Goal: Transaction & Acquisition: Purchase product/service

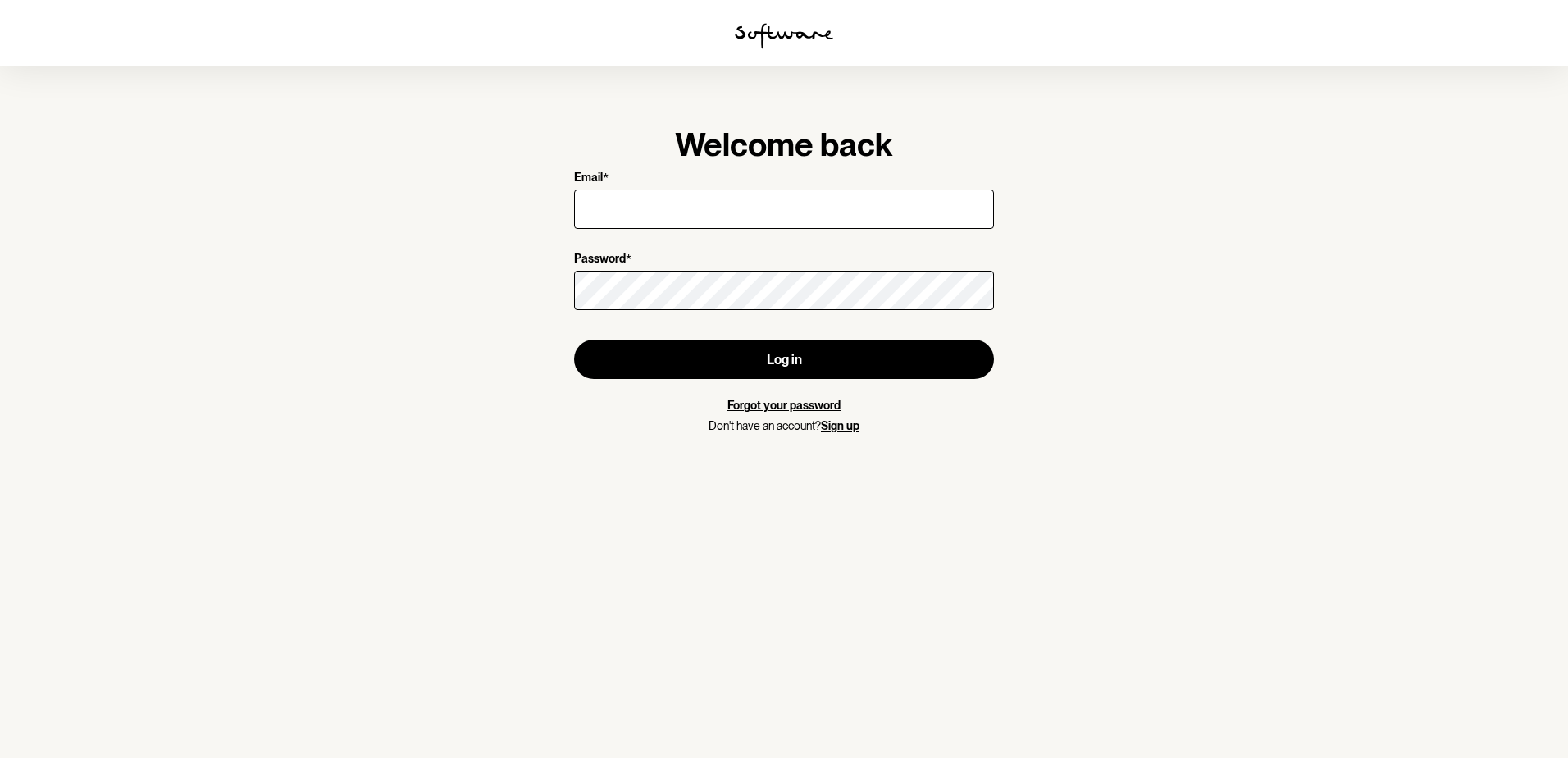
drag, startPoint x: 0, startPoint y: 0, endPoint x: 670, endPoint y: 214, distance: 703.3
click at [670, 214] on input "Email *" at bounding box center [784, 209] width 420 height 39
type input "[EMAIL_ADDRESS][DOMAIN_NAME]"
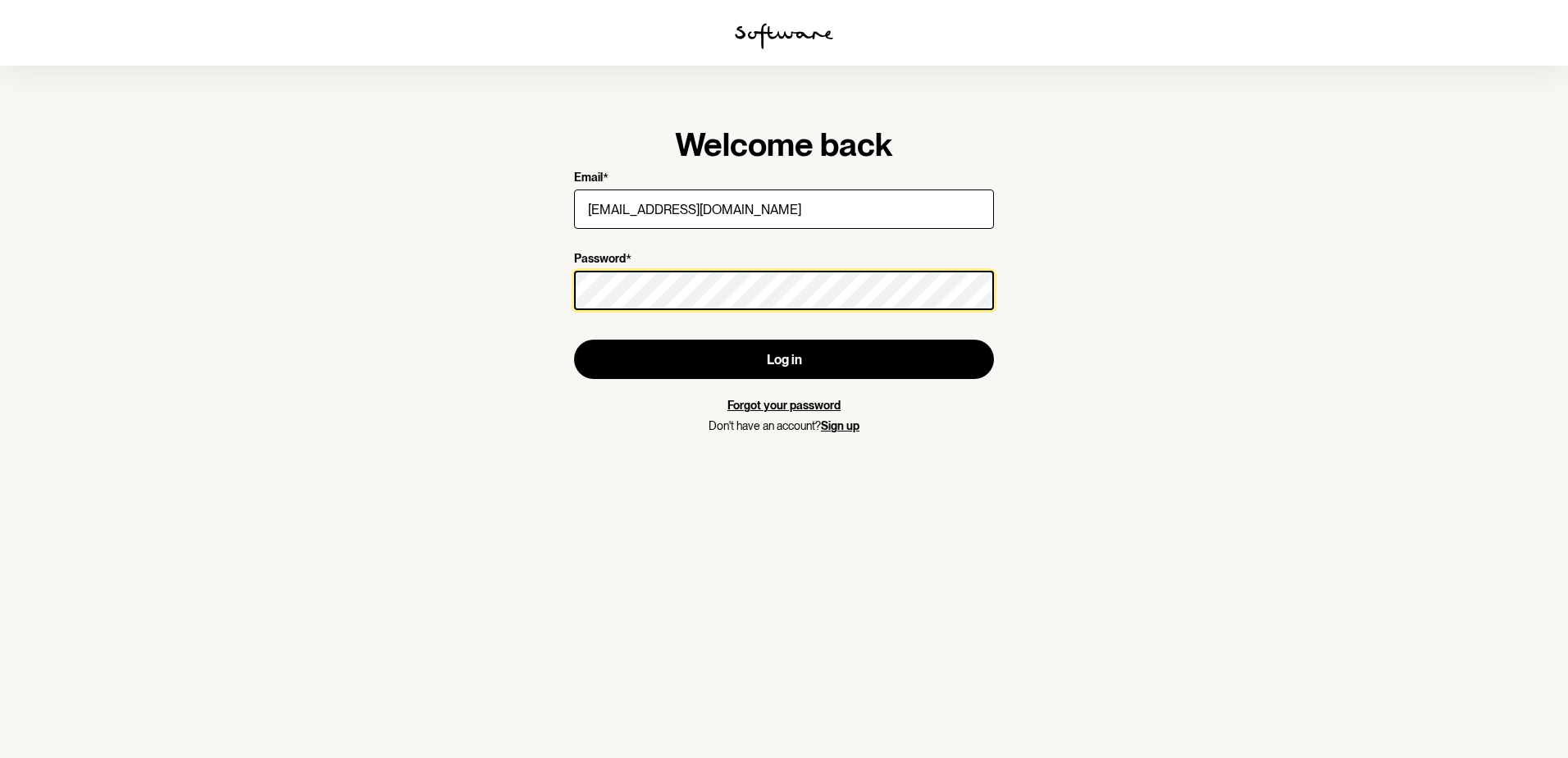
click at [574, 340] on button "Log in" at bounding box center [784, 359] width 420 height 39
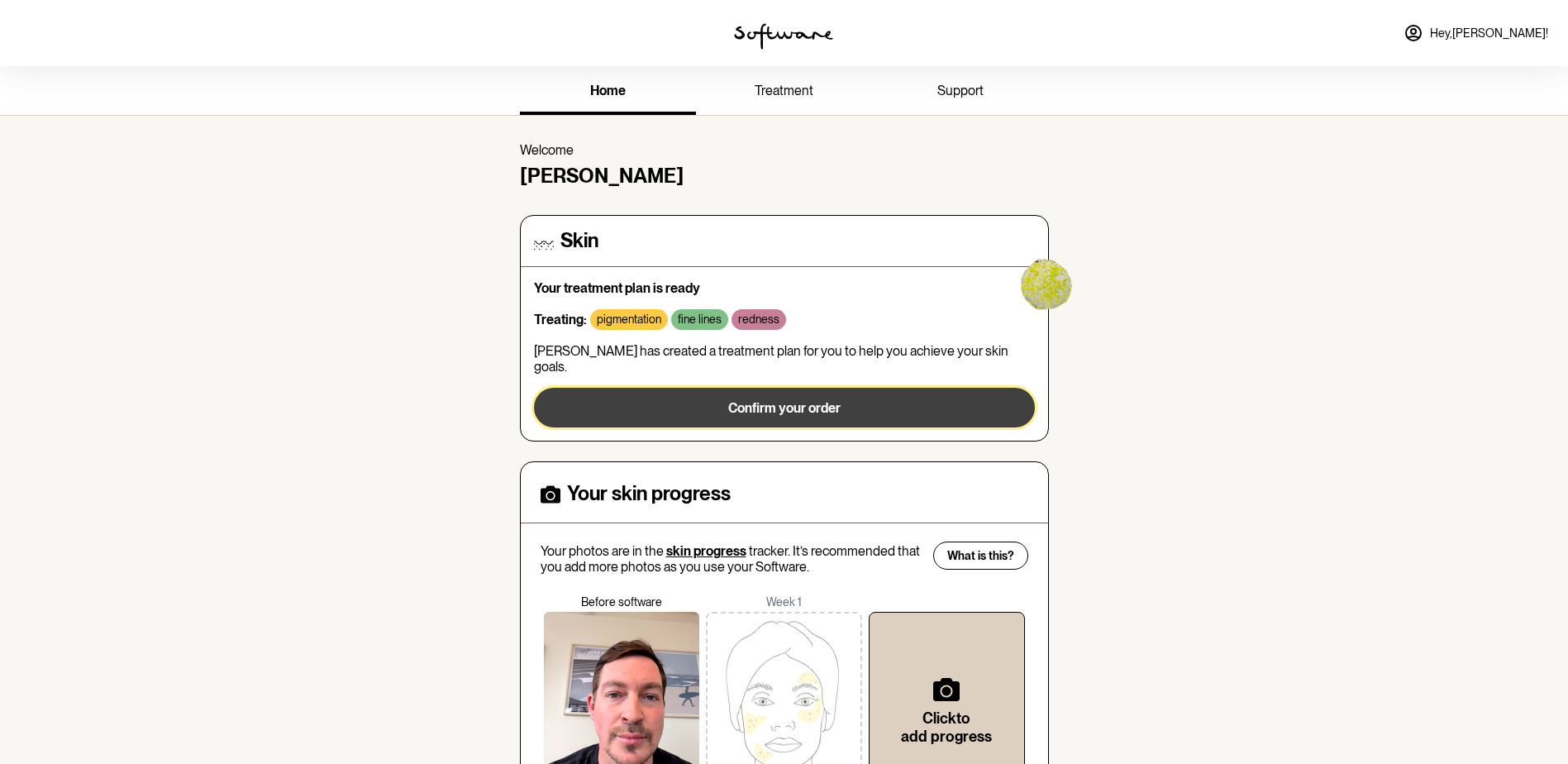
click at [790, 400] on span "Confirm your order" at bounding box center [784, 408] width 112 height 16
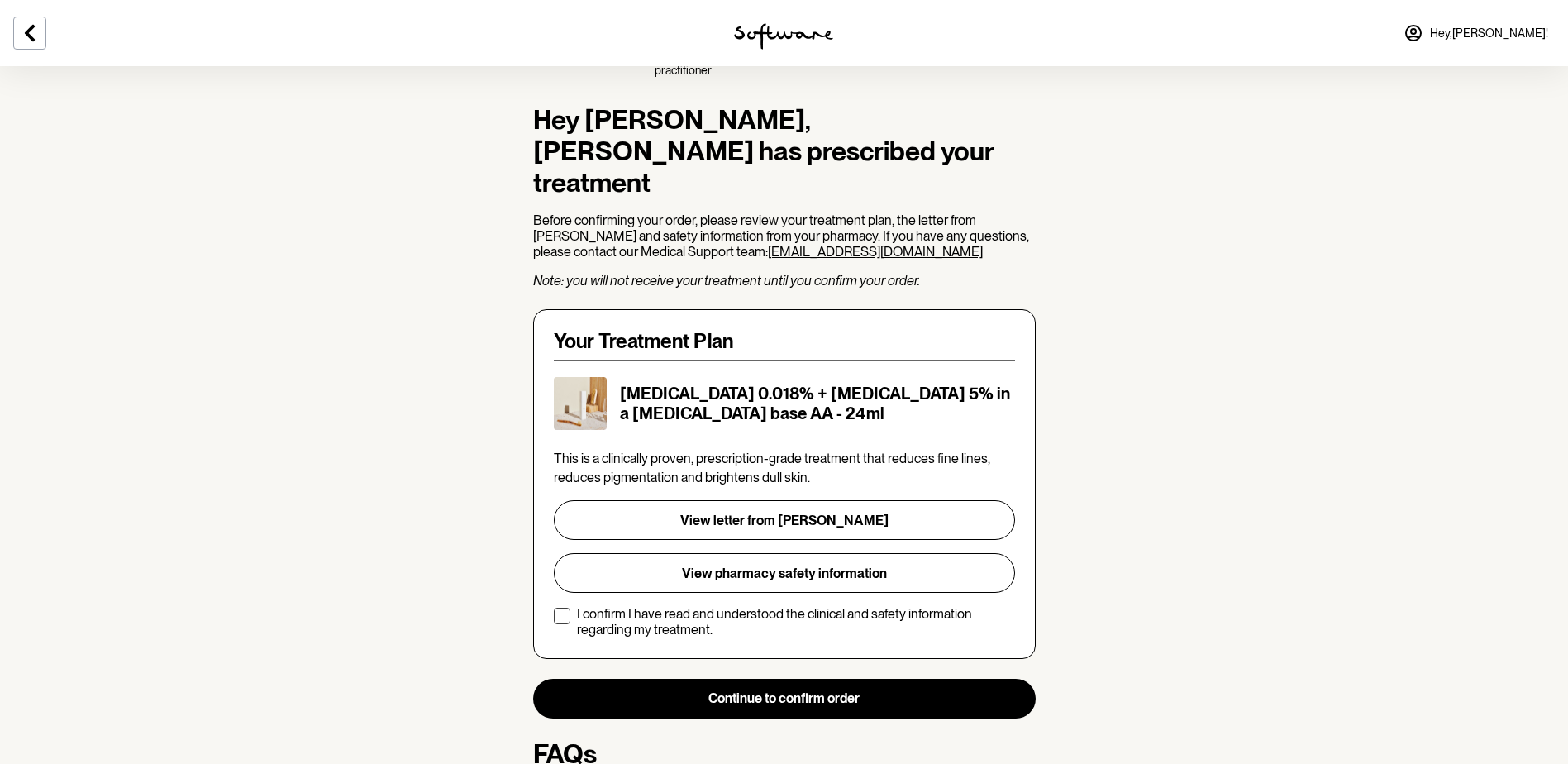
scroll to position [248, 0]
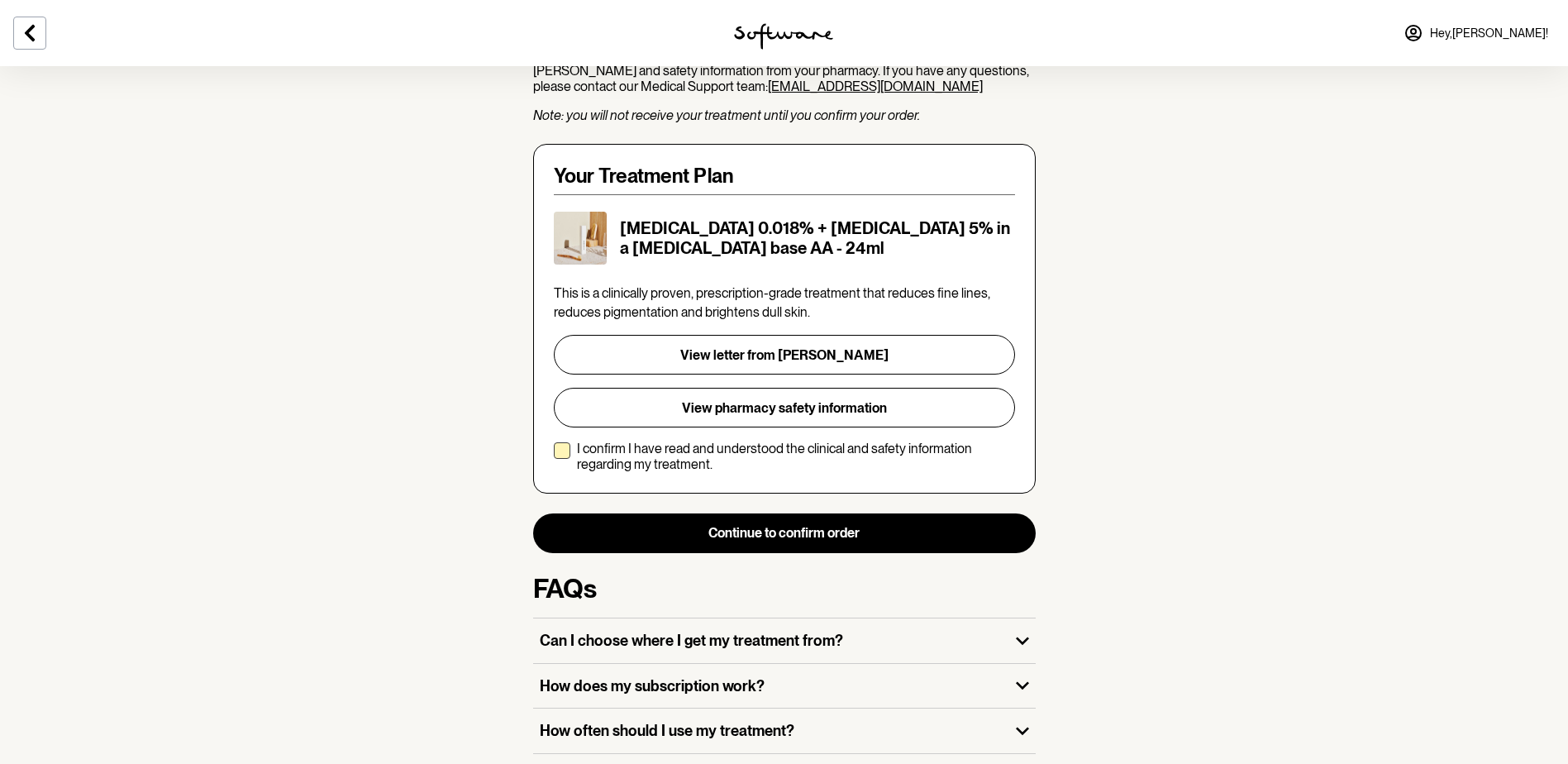
click at [746, 440] on p "I confirm I have read and understood the clinical and safety information regard…" at bounding box center [795, 456] width 438 height 31
click at [554, 456] on input "I confirm I have read and understood the clinical and safety information regard…" at bounding box center [553, 456] width 1 height 1
checkbox input "true"
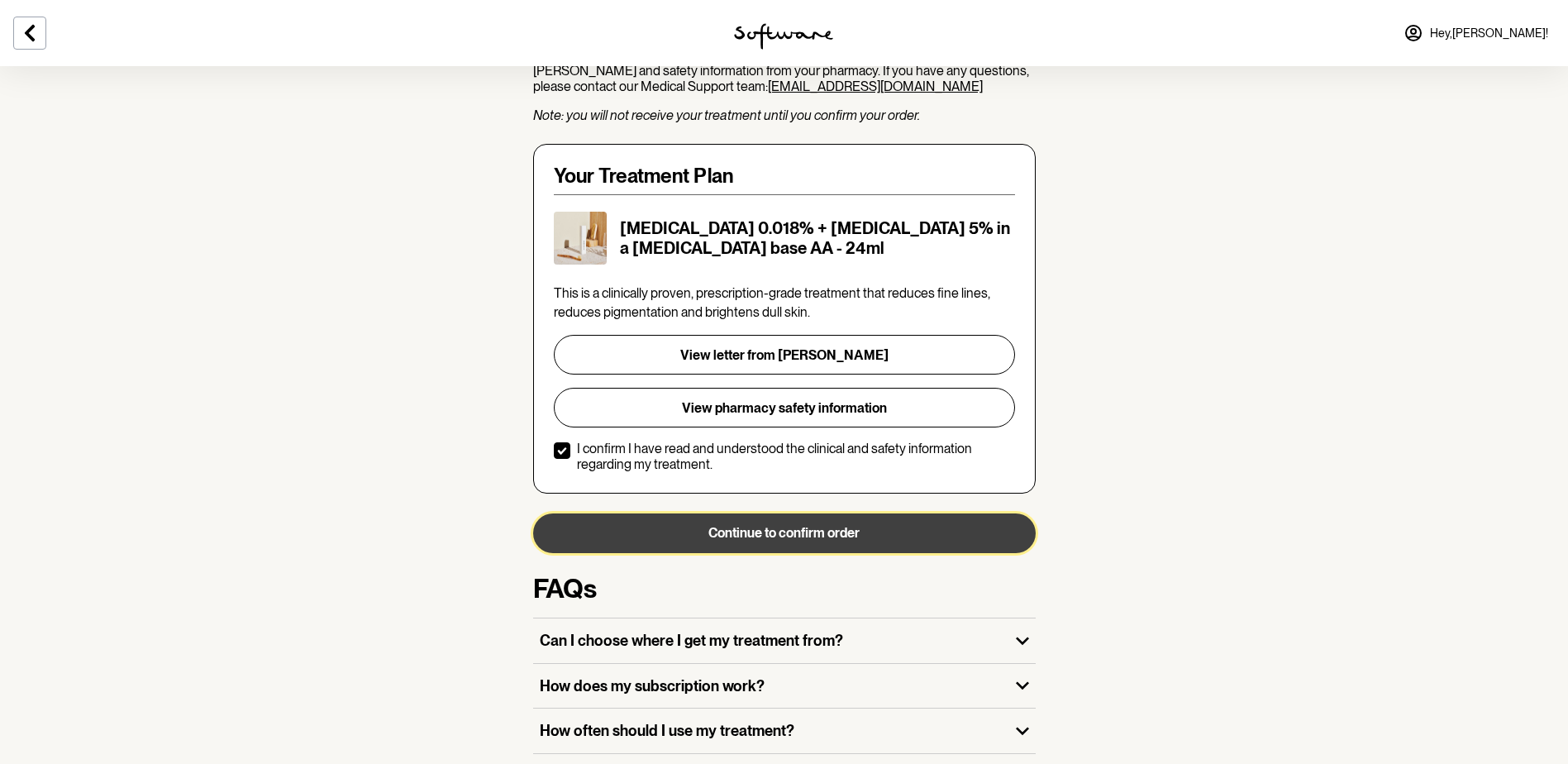
click at [851, 514] on button "Continue to confirm order" at bounding box center [784, 534] width 503 height 39
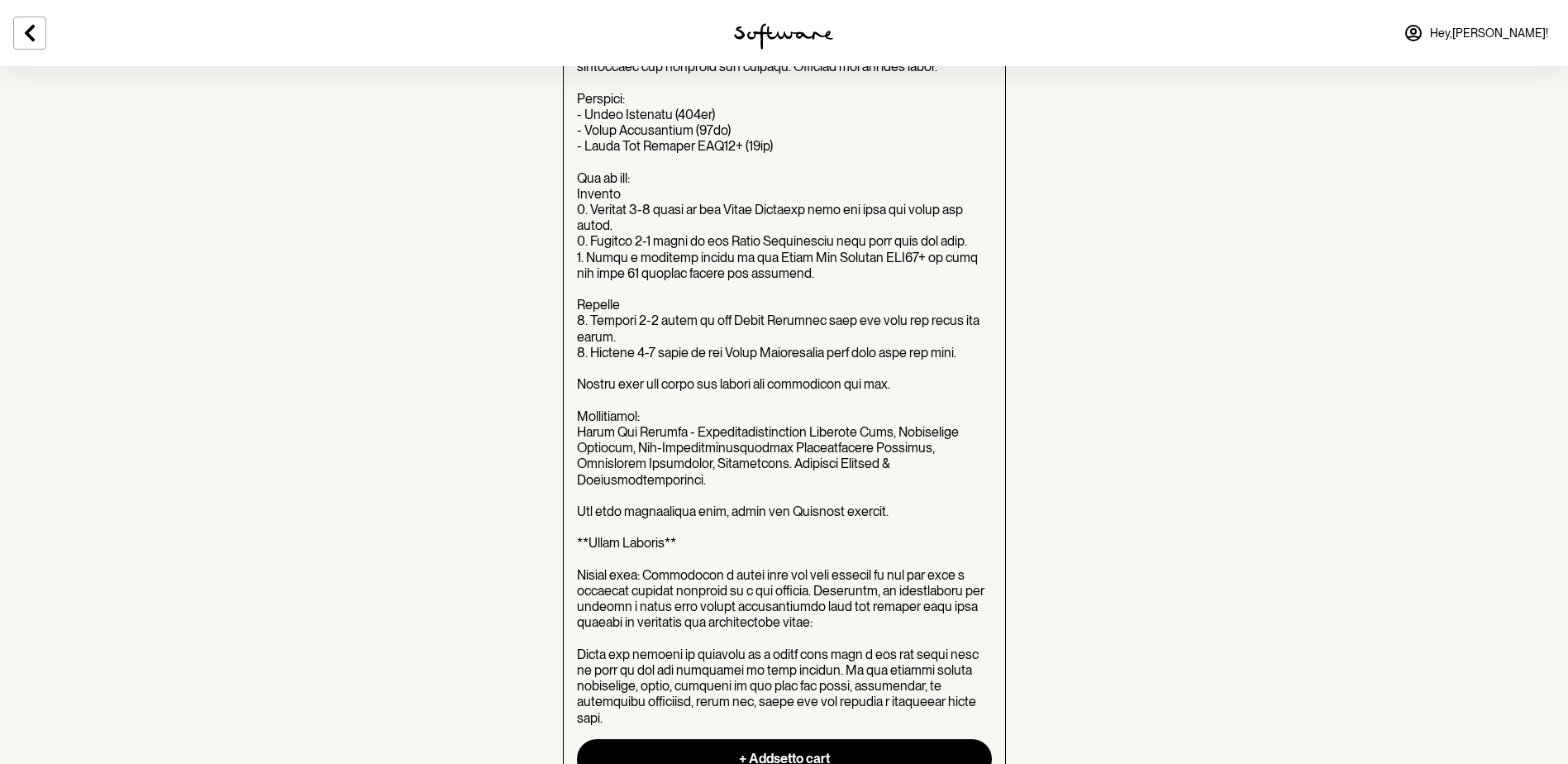
scroll to position [1819, 0]
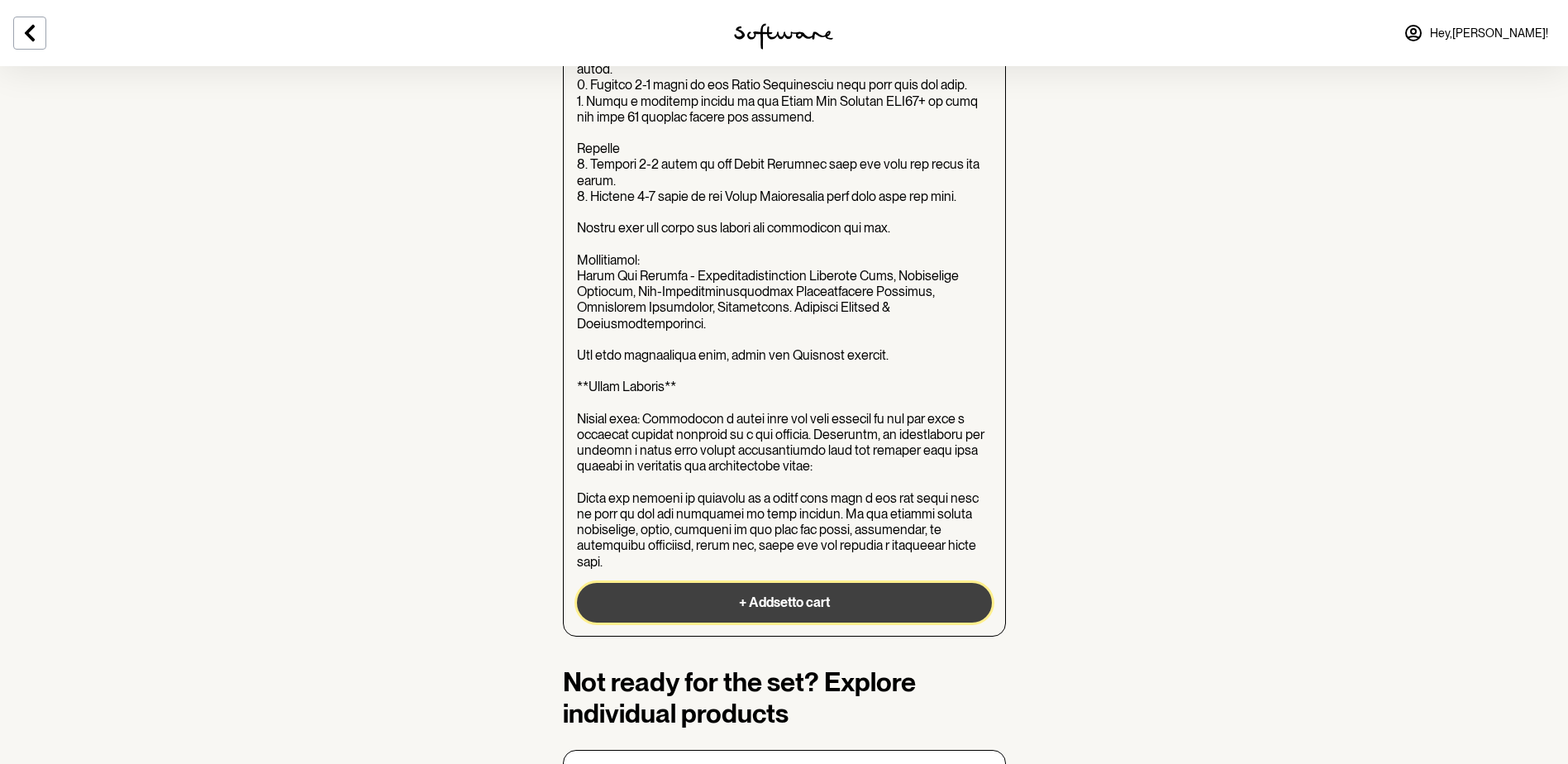
click at [835, 583] on button "+ Add set to cart" at bounding box center [784, 603] width 415 height 39
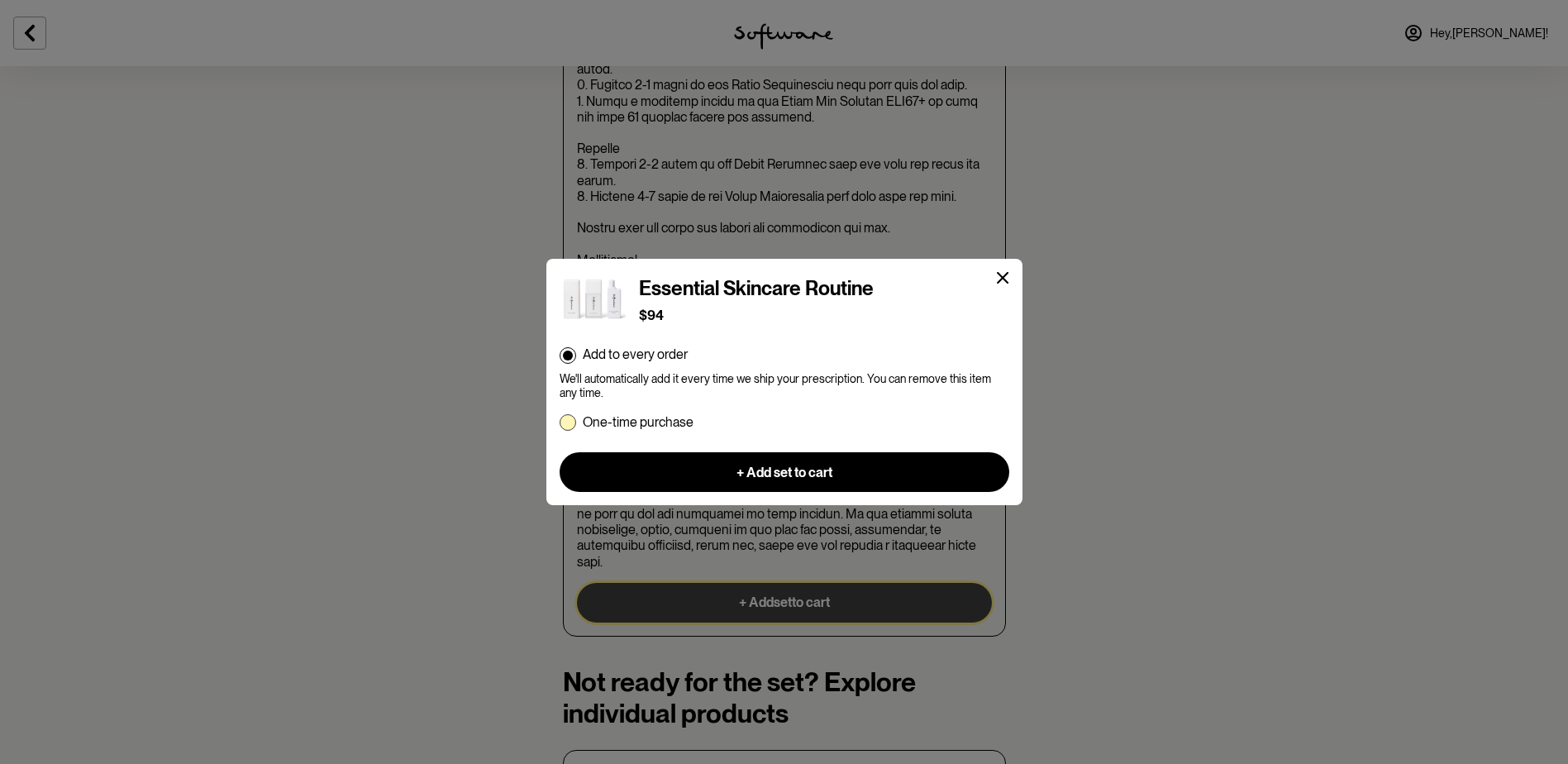
click at [646, 419] on p "One-time purchase" at bounding box center [638, 422] width 111 height 16
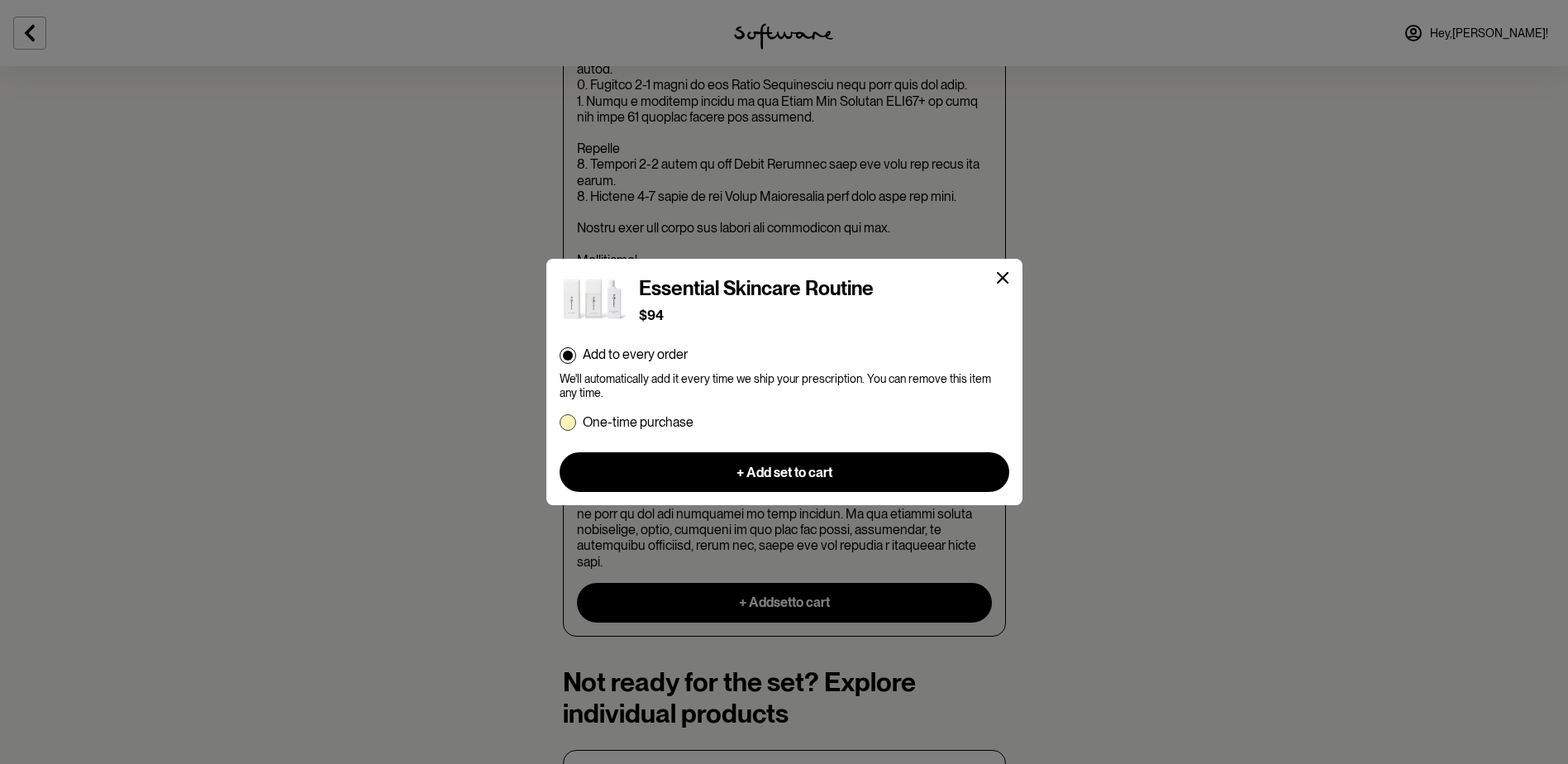
click at [559, 421] on input "One-time purchase" at bounding box center [559, 421] width 1 height 1
radio input "true"
radio input "false"
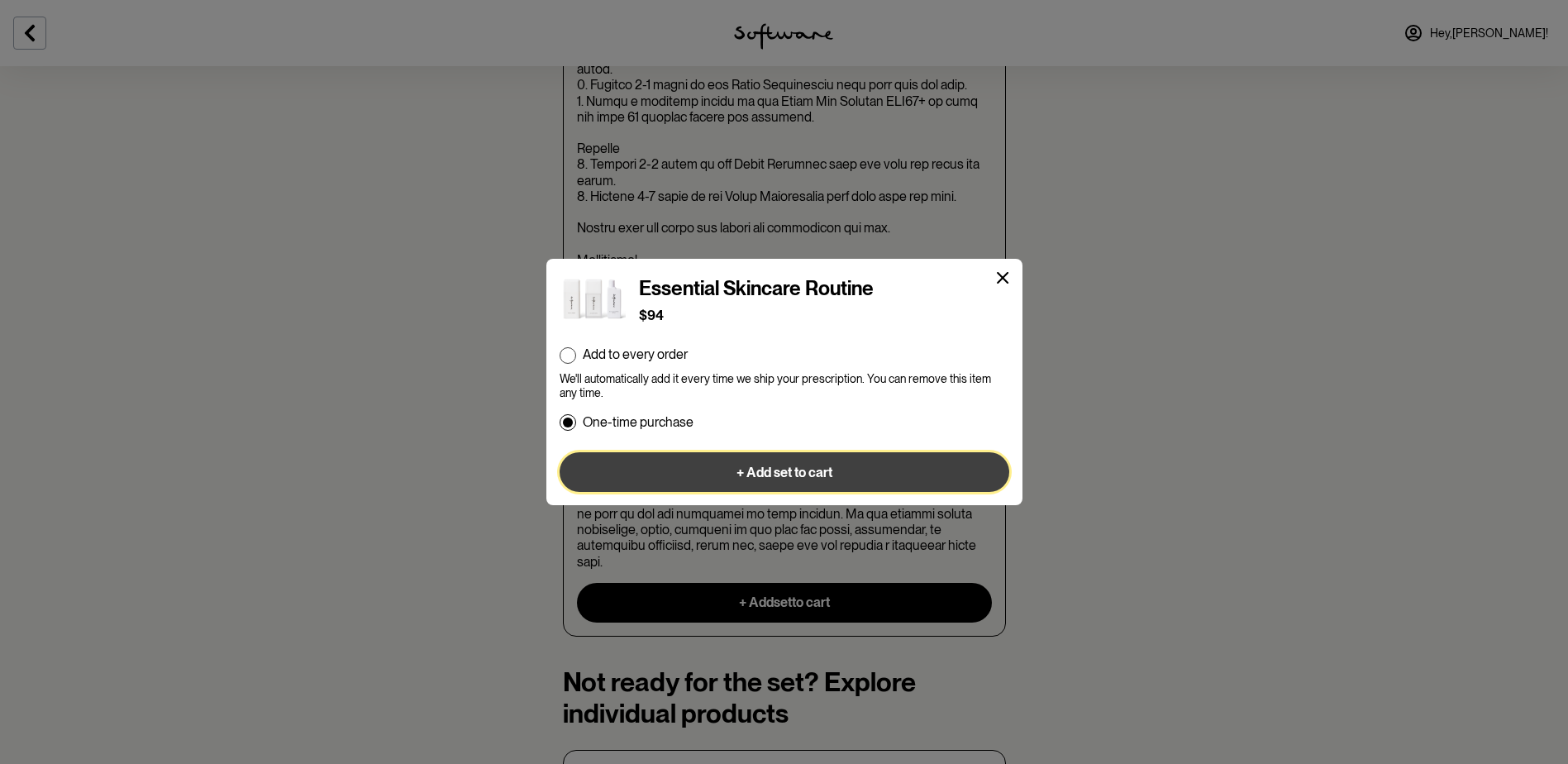
click at [782, 472] on span "+ Add set to cart" at bounding box center [784, 473] width 96 height 16
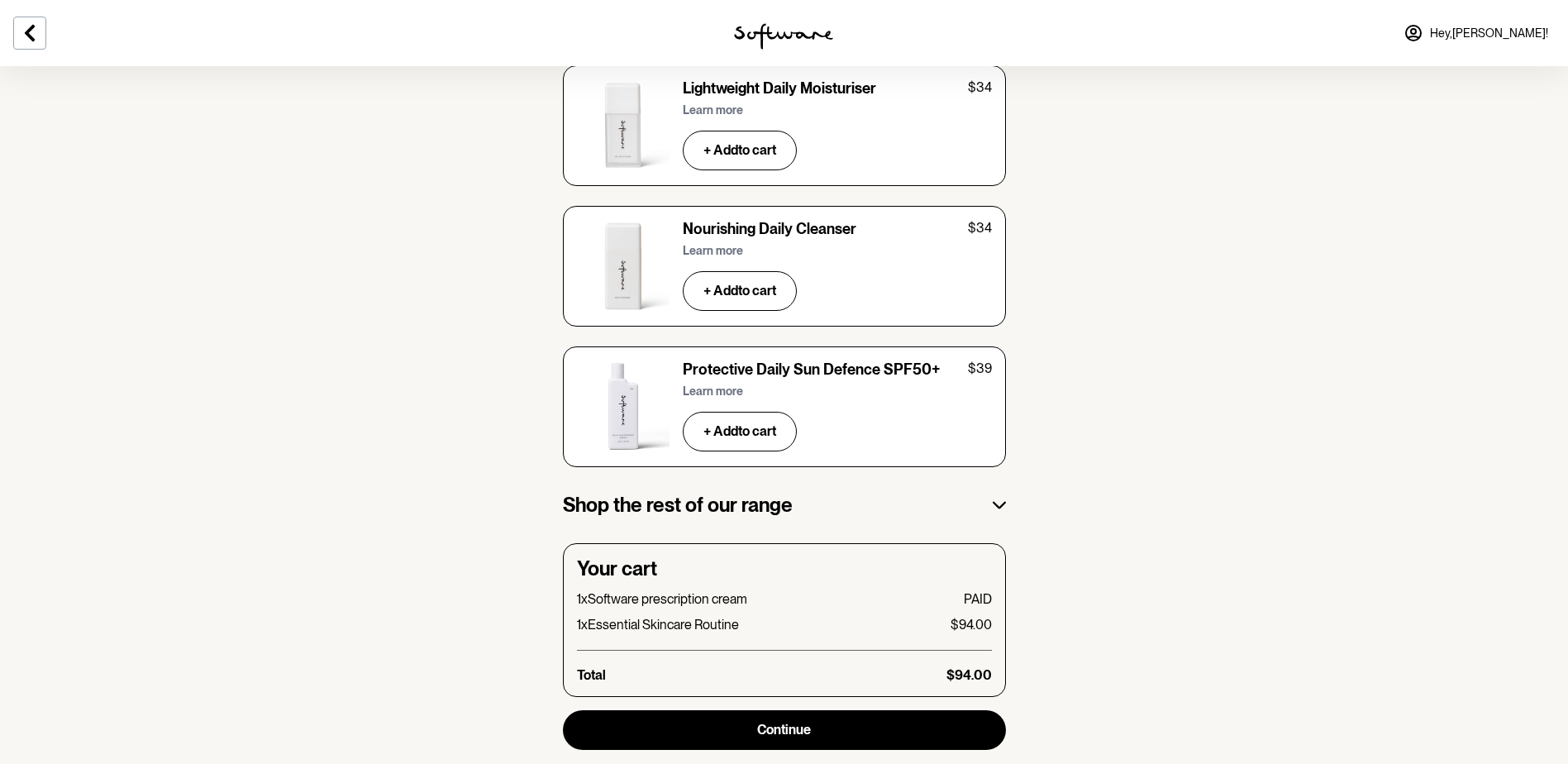
scroll to position [2534, 0]
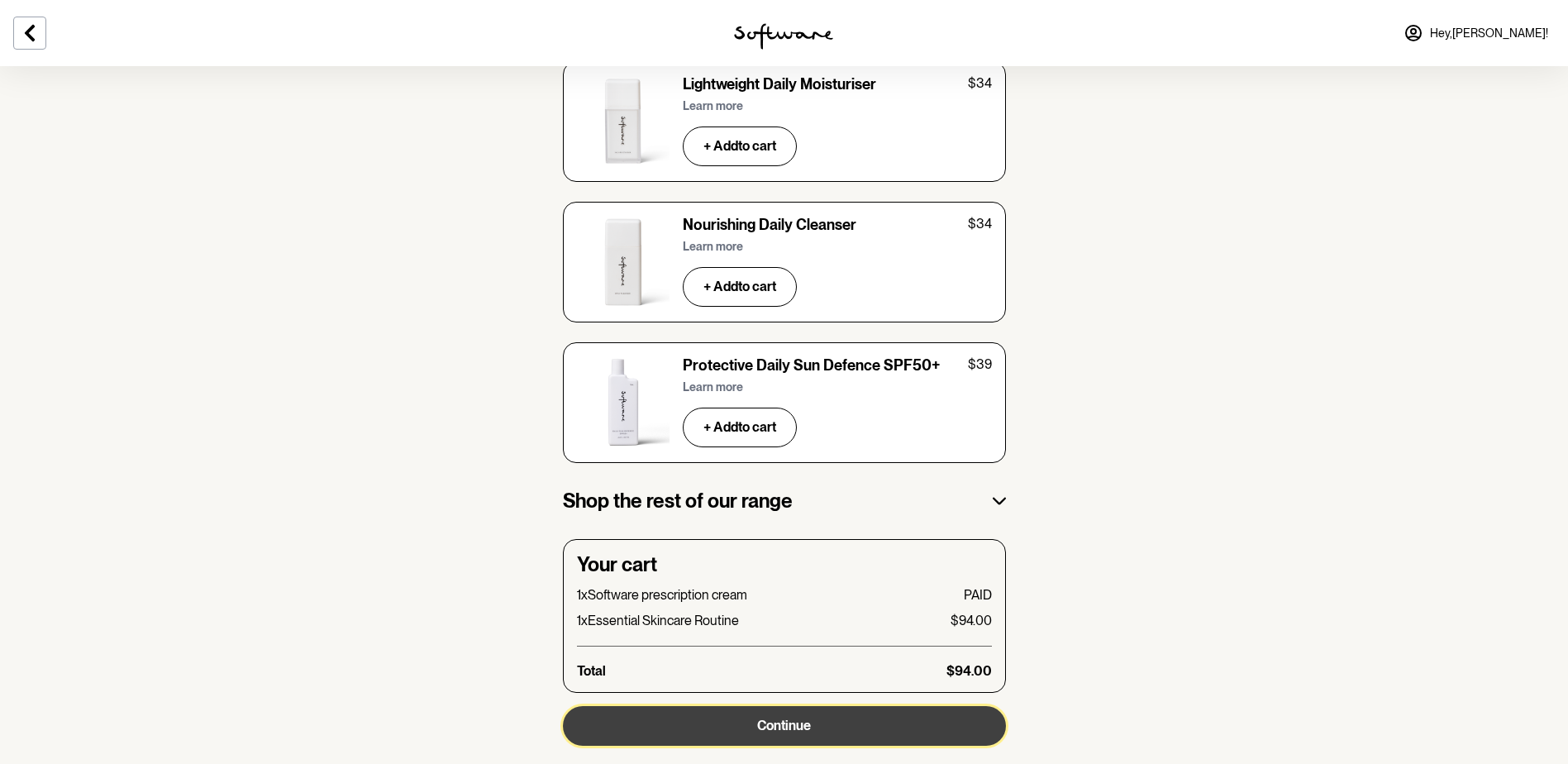
click at [853, 706] on button "Continue" at bounding box center [784, 725] width 443 height 39
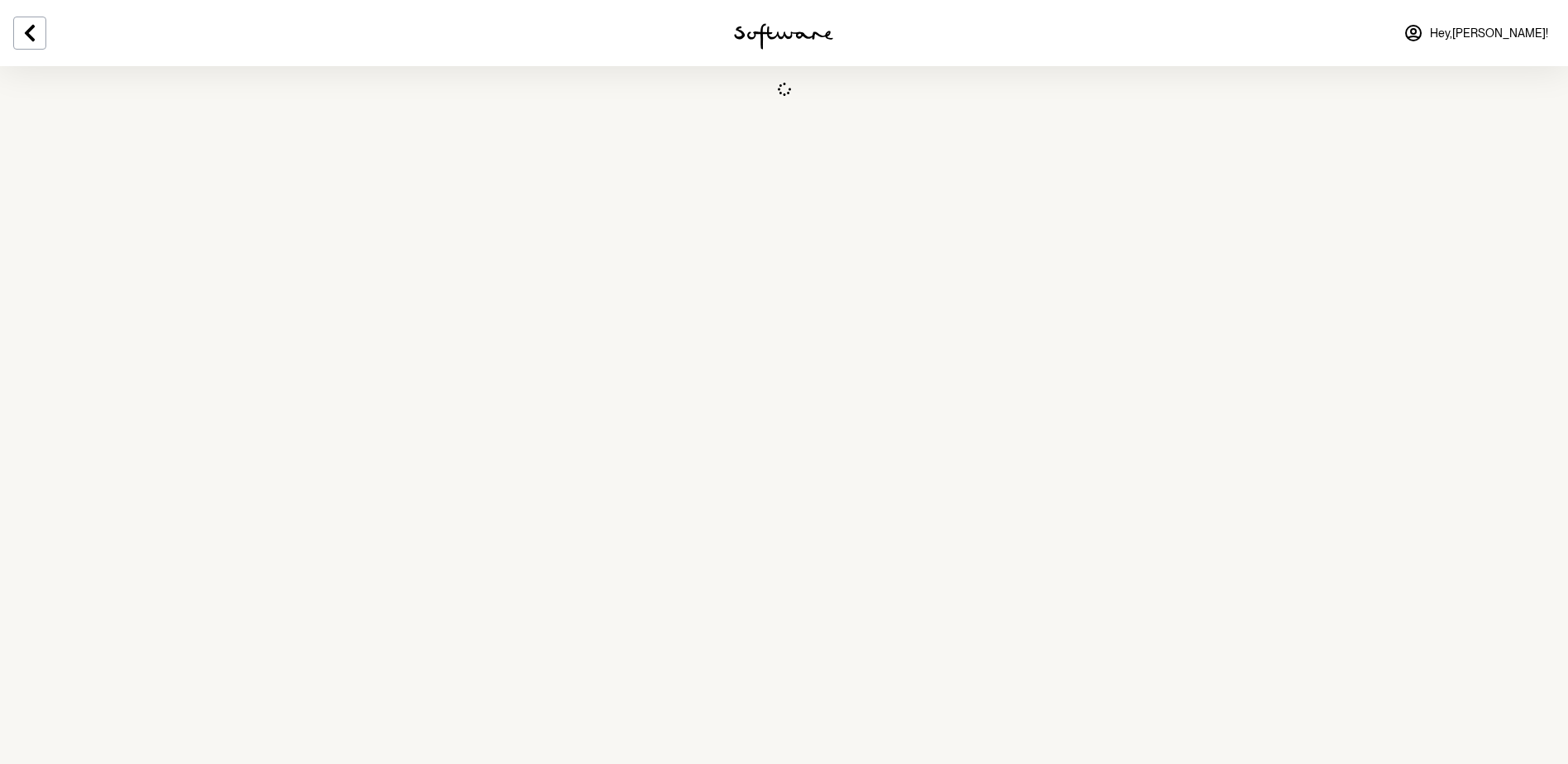
scroll to position [0, 0]
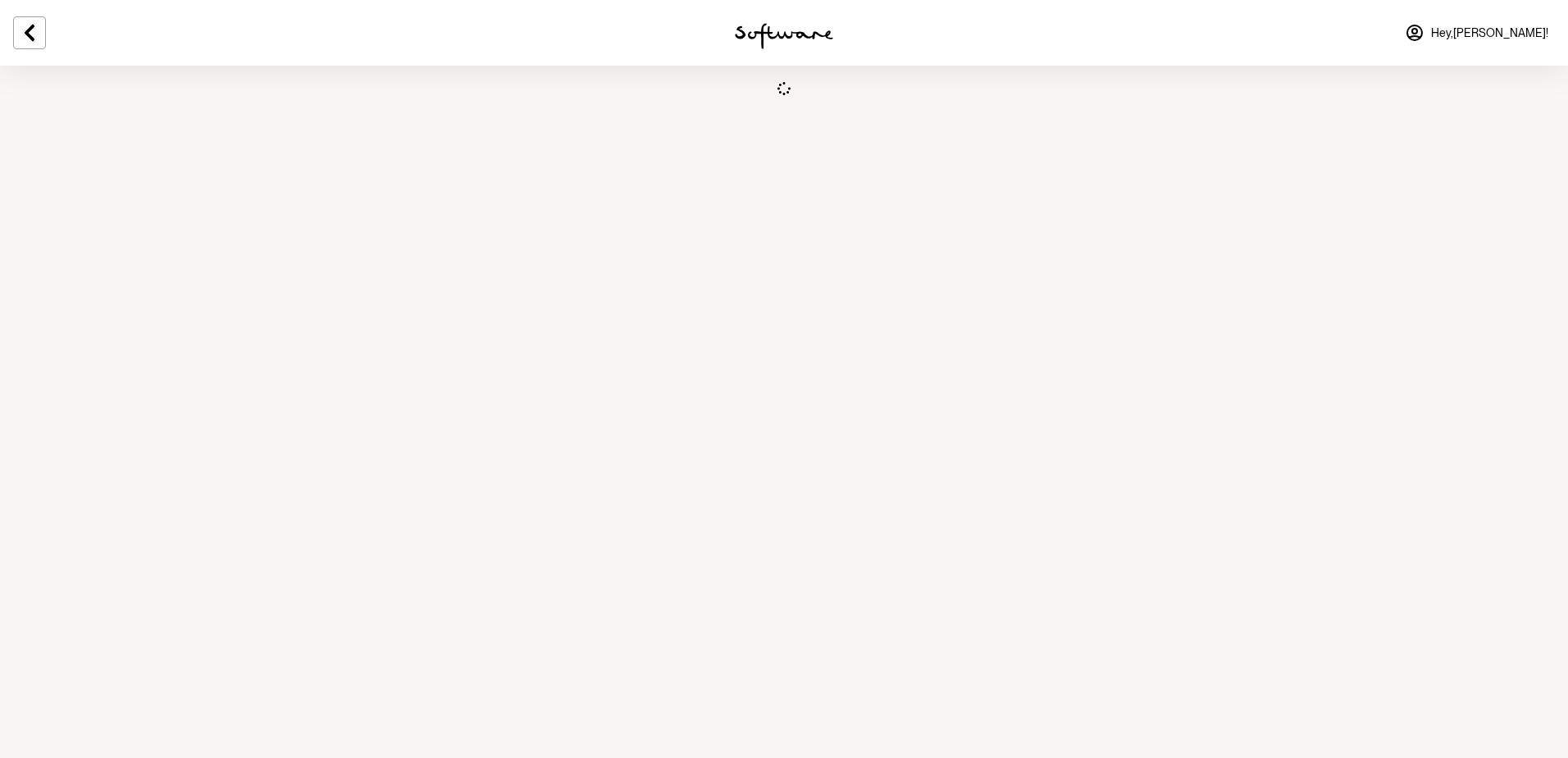
select select "VIC"
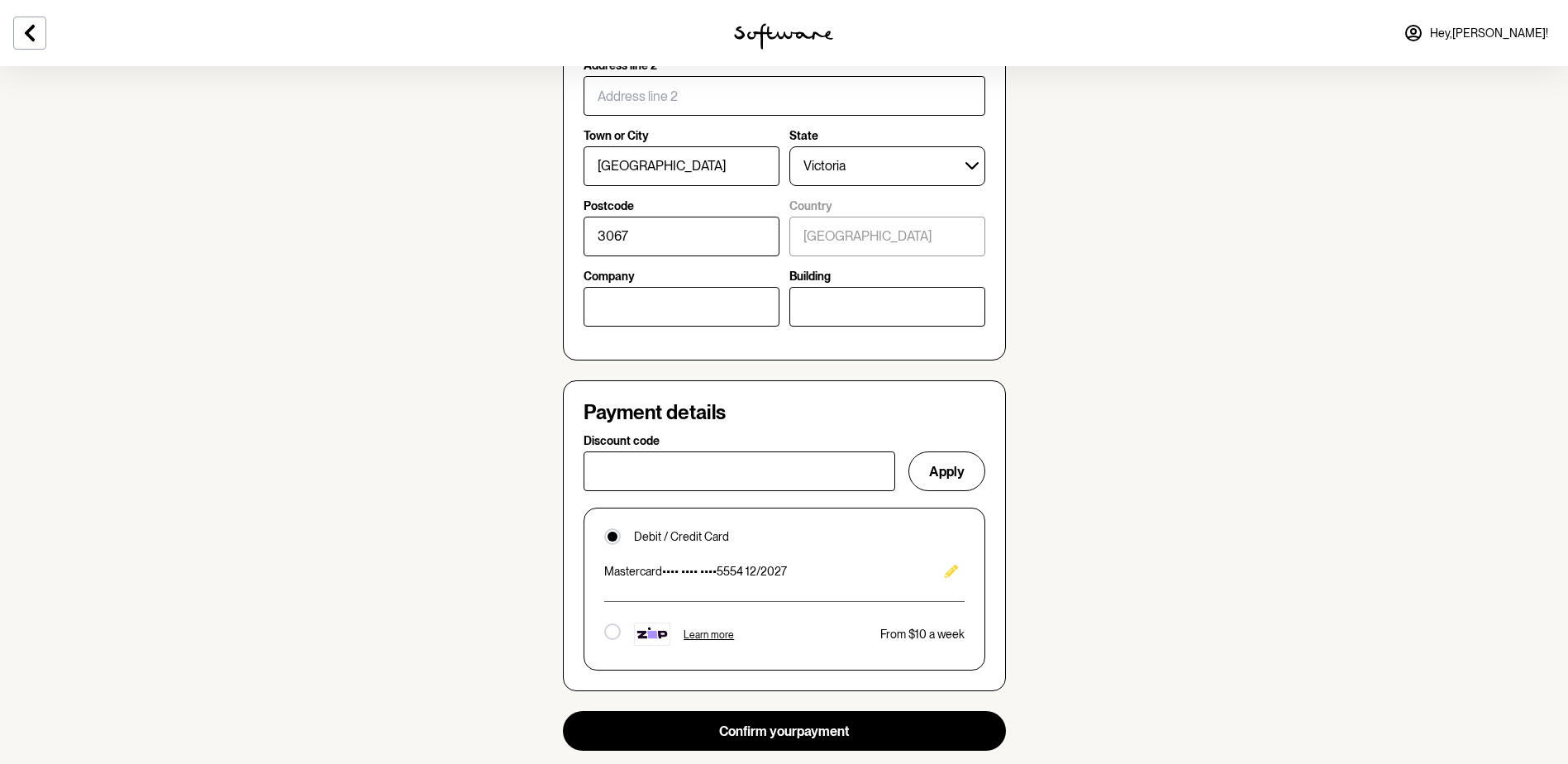
scroll to position [992, 0]
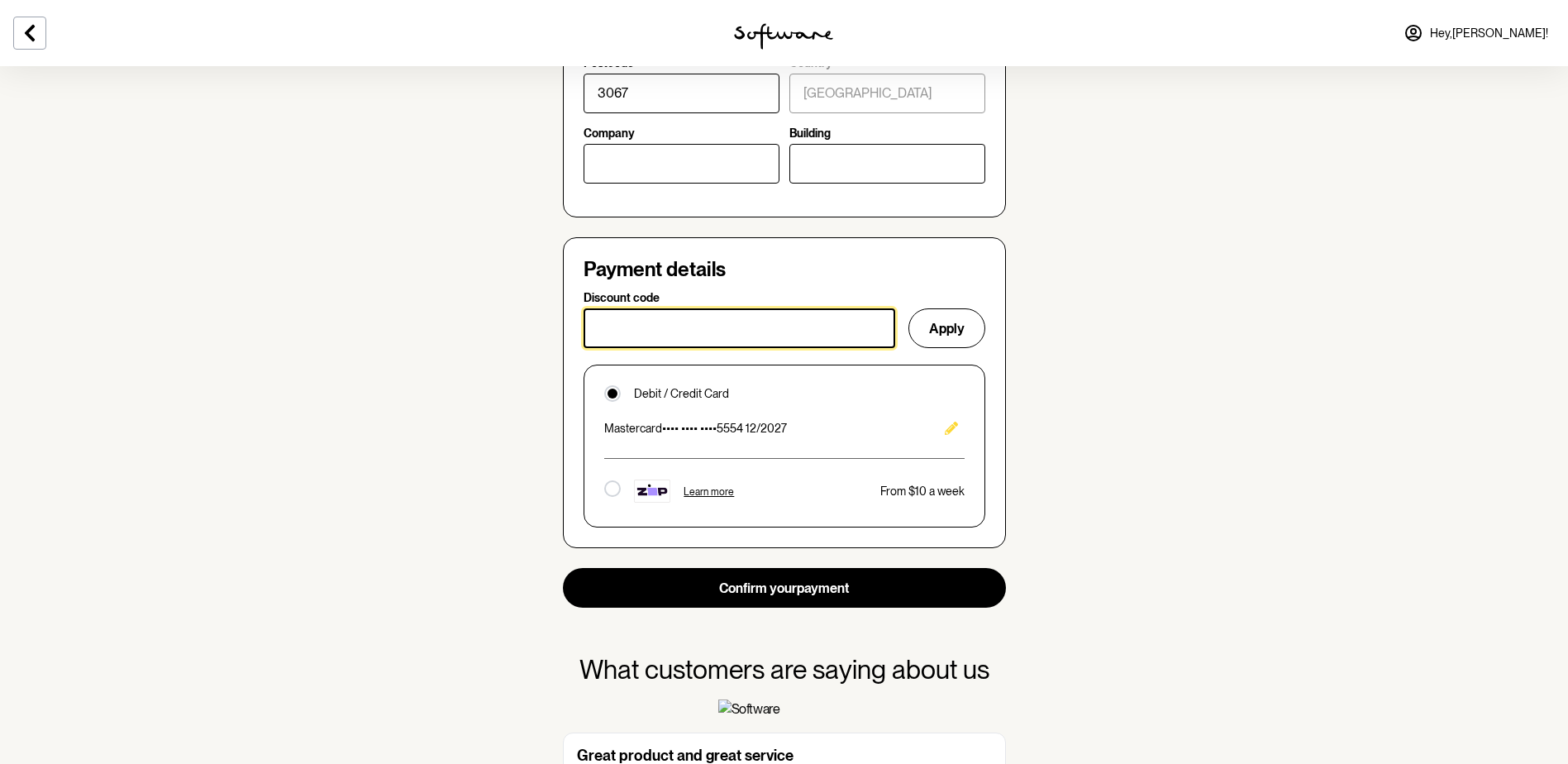
click at [757, 333] on input "Discount code" at bounding box center [740, 328] width 312 height 39
paste input "ESSENTIAL30"
type input "ESSENTIAL30"
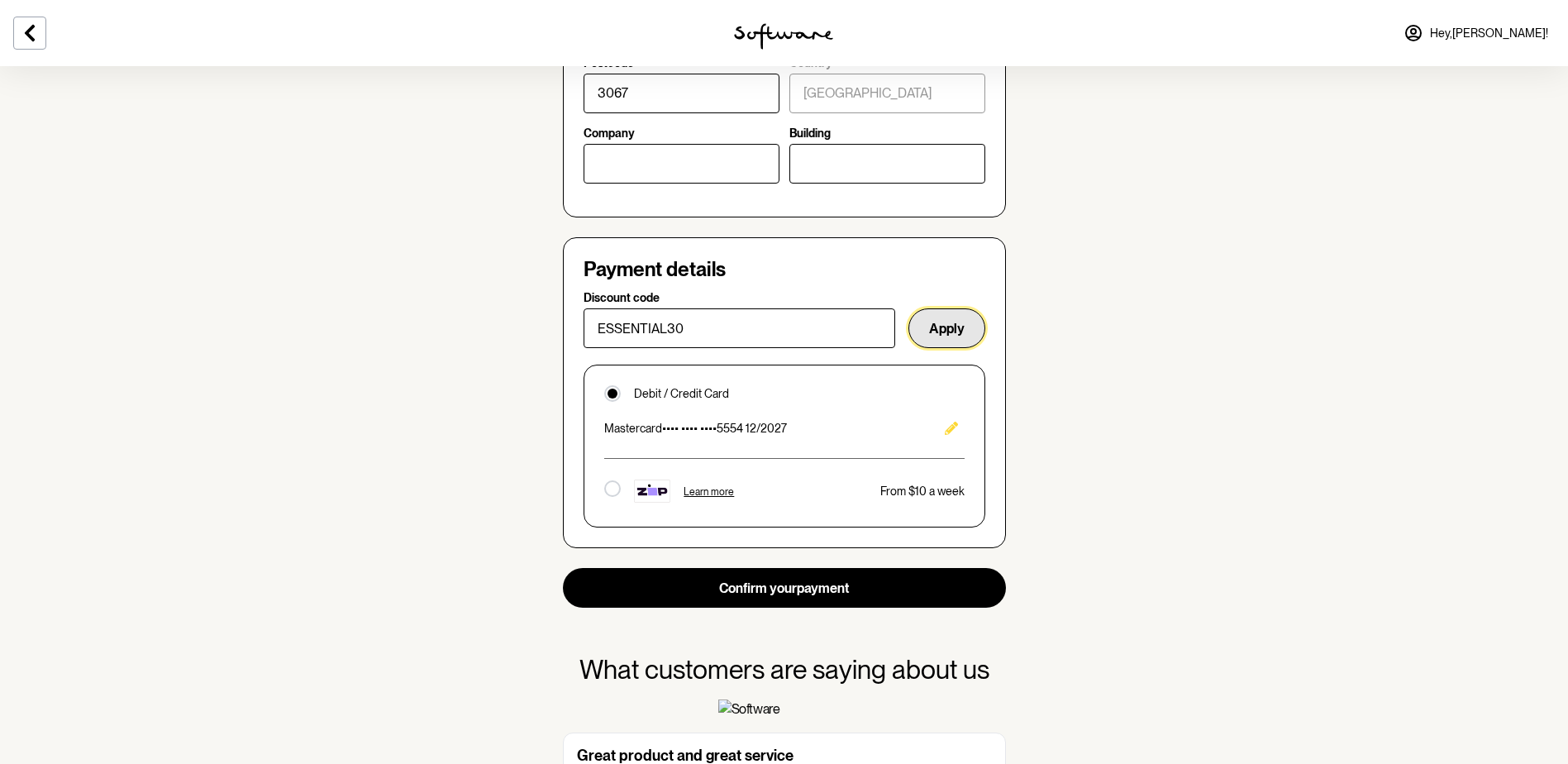
click at [934, 324] on button "Apply" at bounding box center [947, 328] width 77 height 39
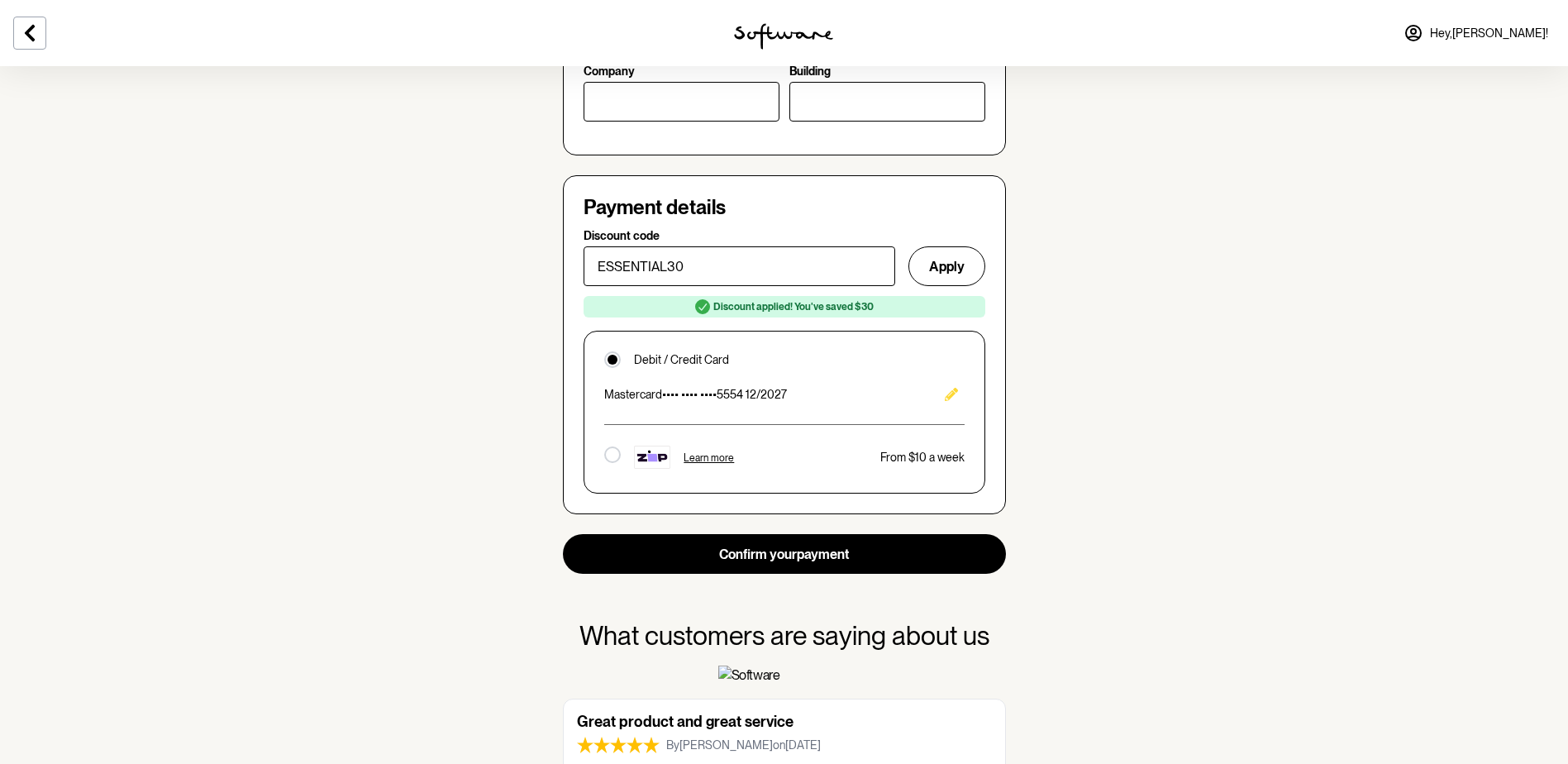
scroll to position [1207, 0]
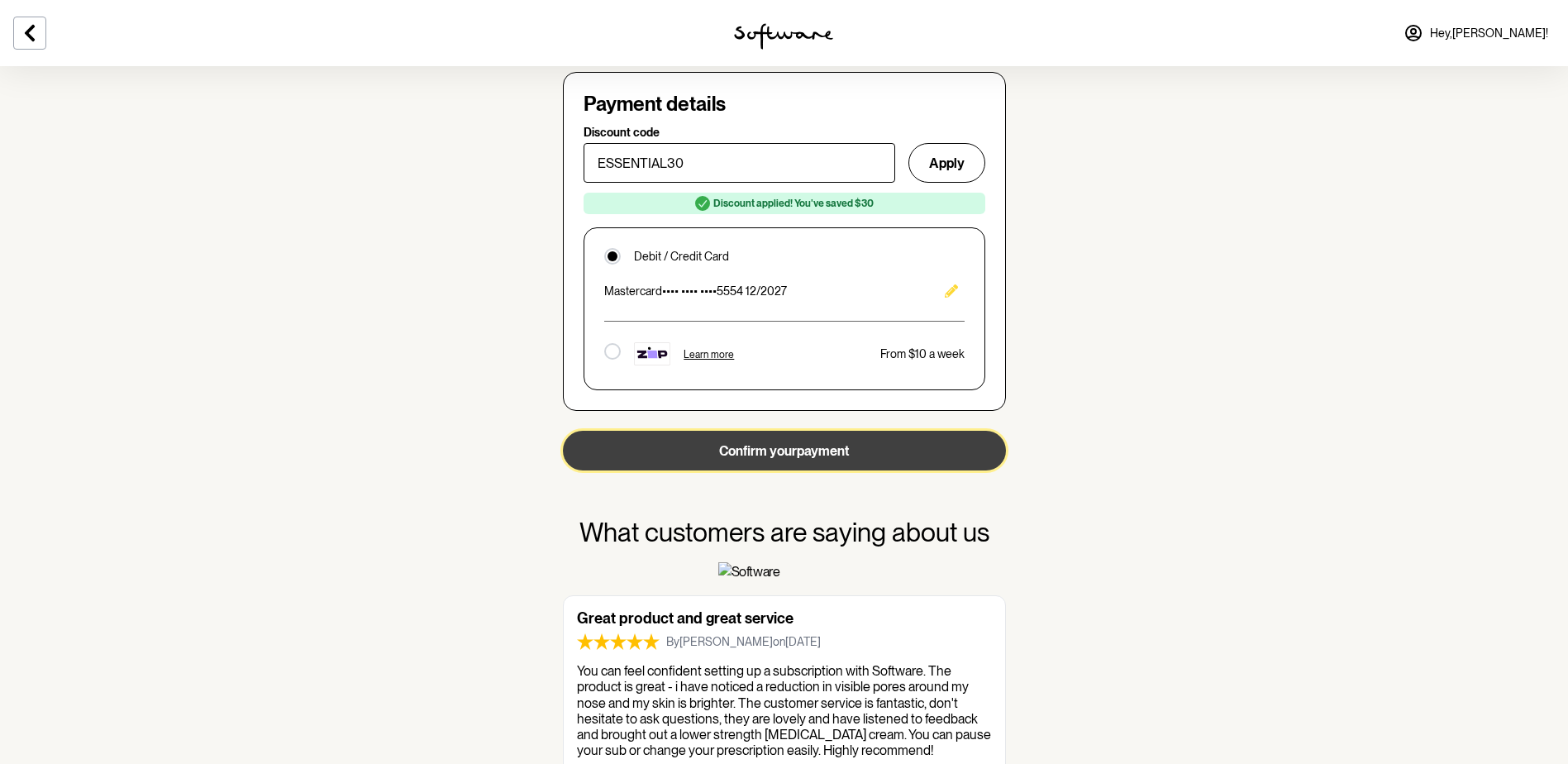
click at [848, 458] on button "Confirm your payment" at bounding box center [784, 450] width 443 height 39
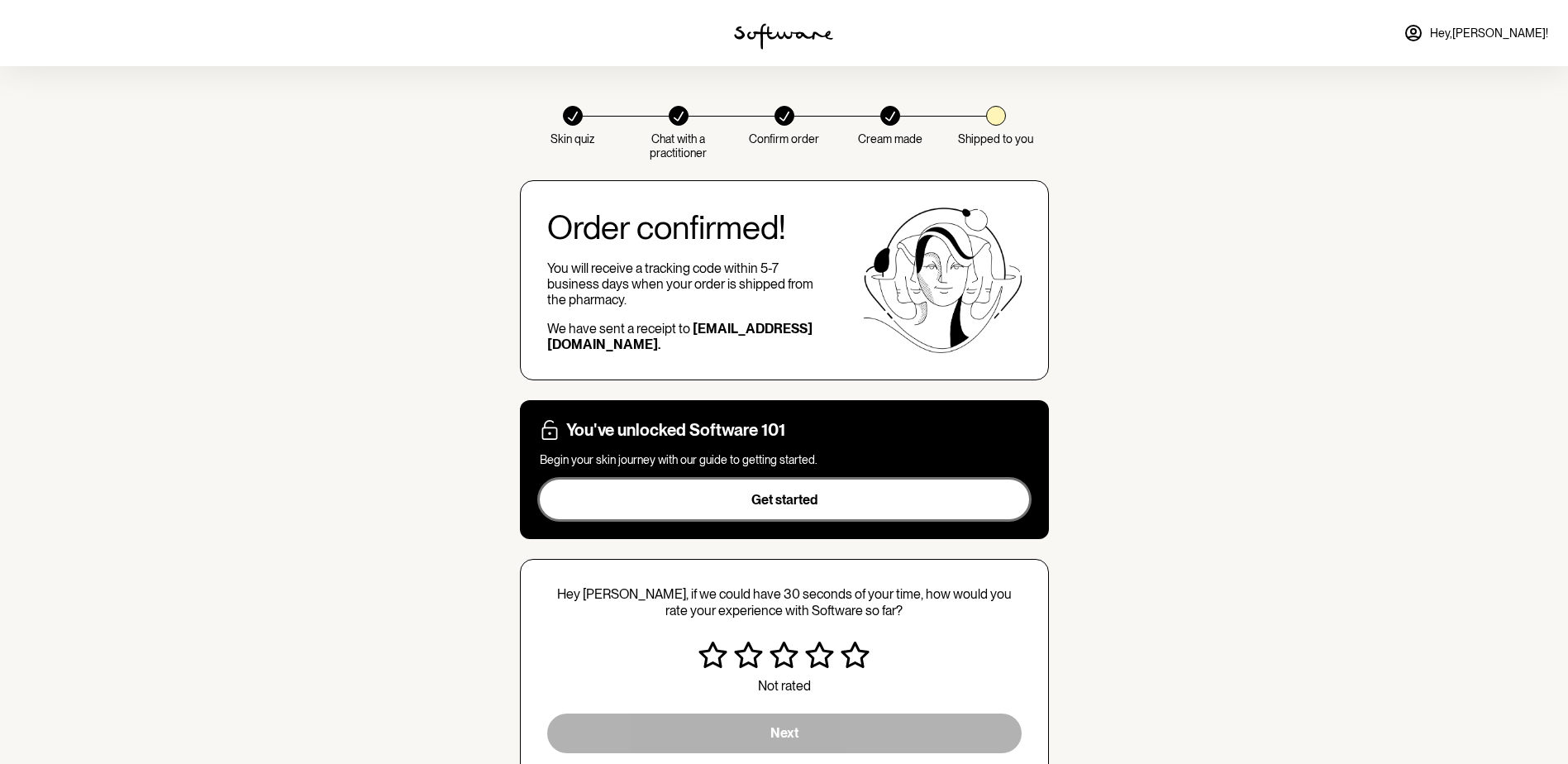
click at [786, 493] on span "Get started" at bounding box center [784, 500] width 66 height 16
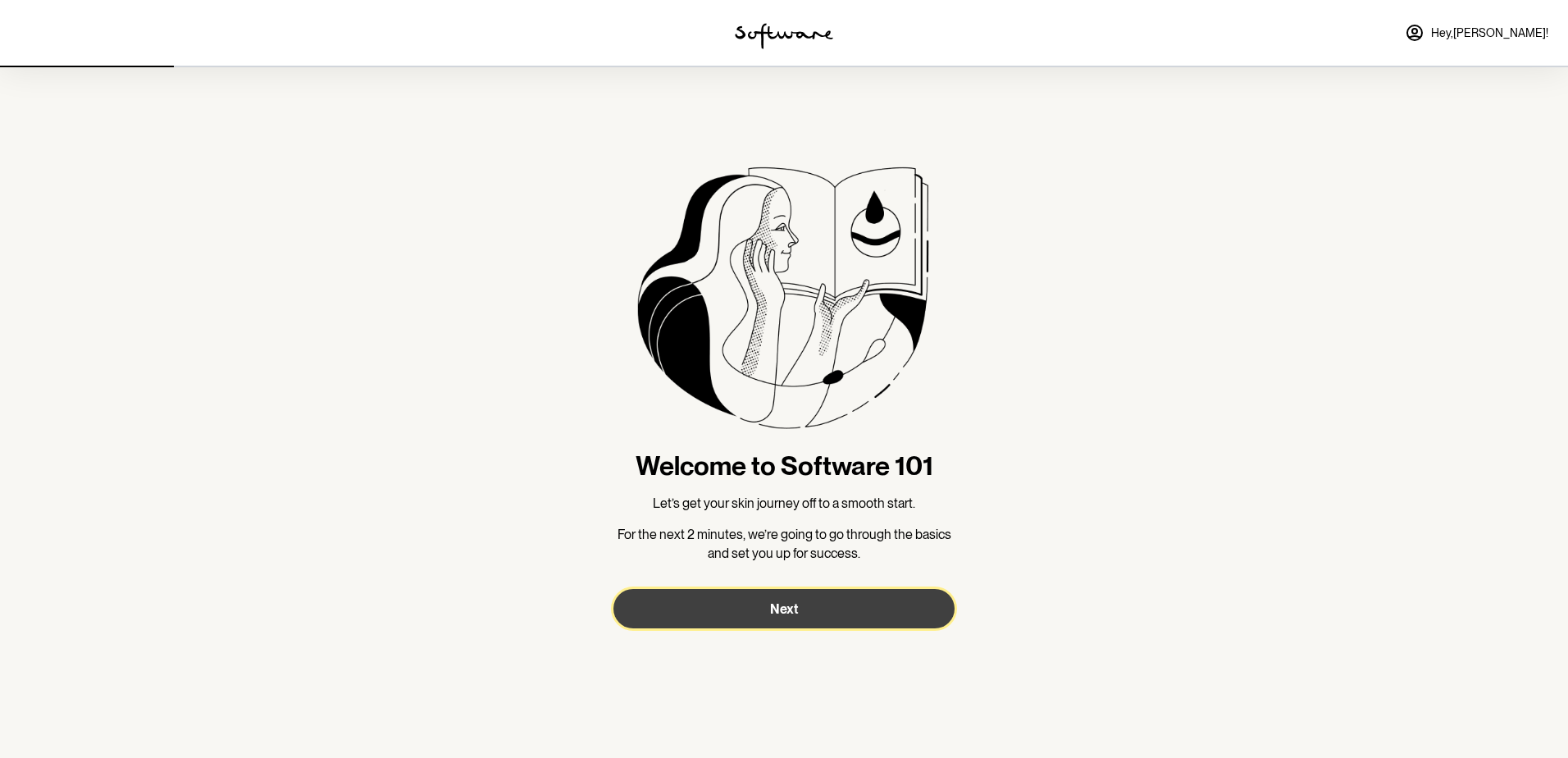
click at [825, 617] on button "Next" at bounding box center [784, 609] width 342 height 39
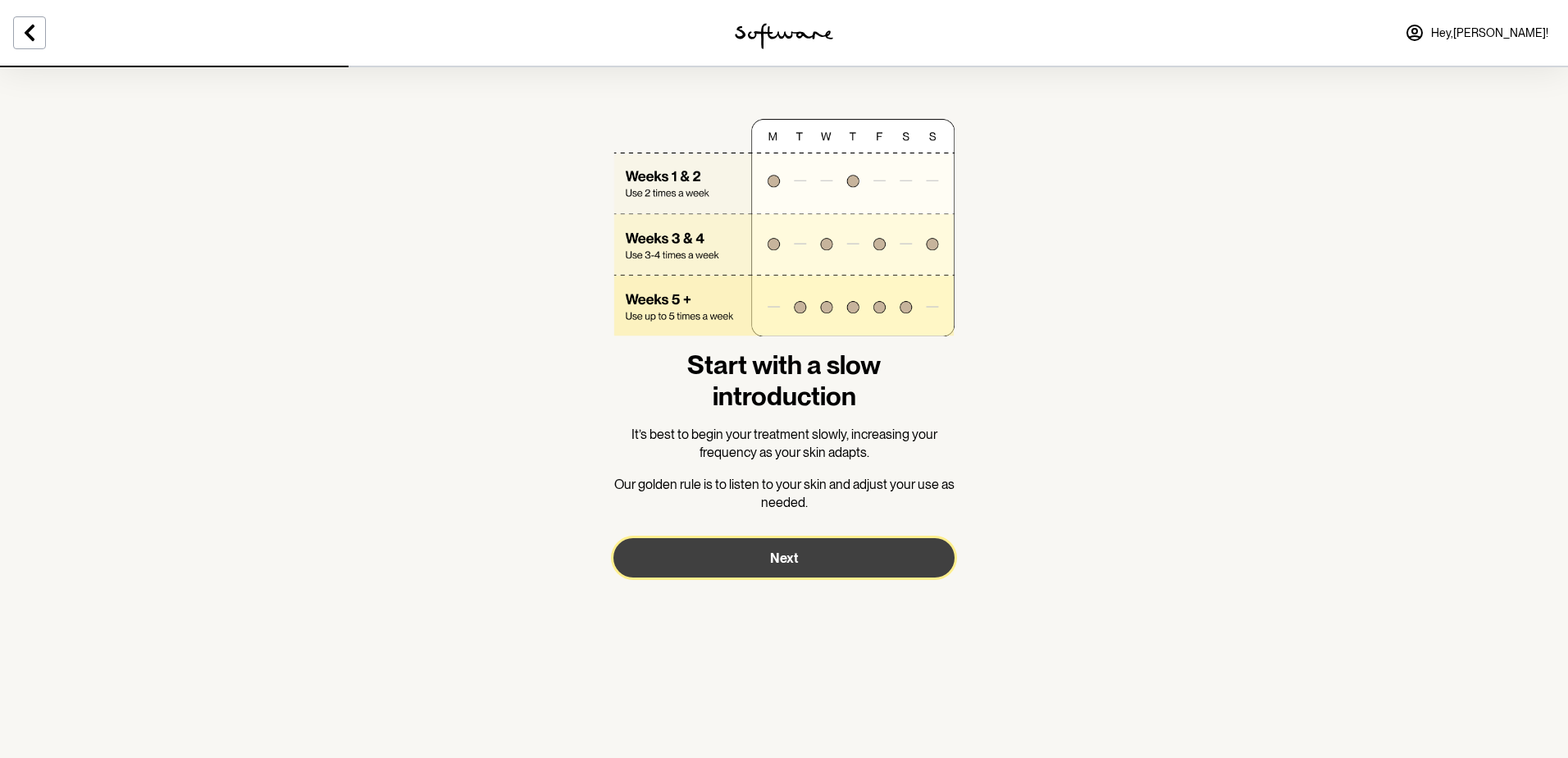
click at [797, 565] on span "Next" at bounding box center [784, 559] width 28 height 16
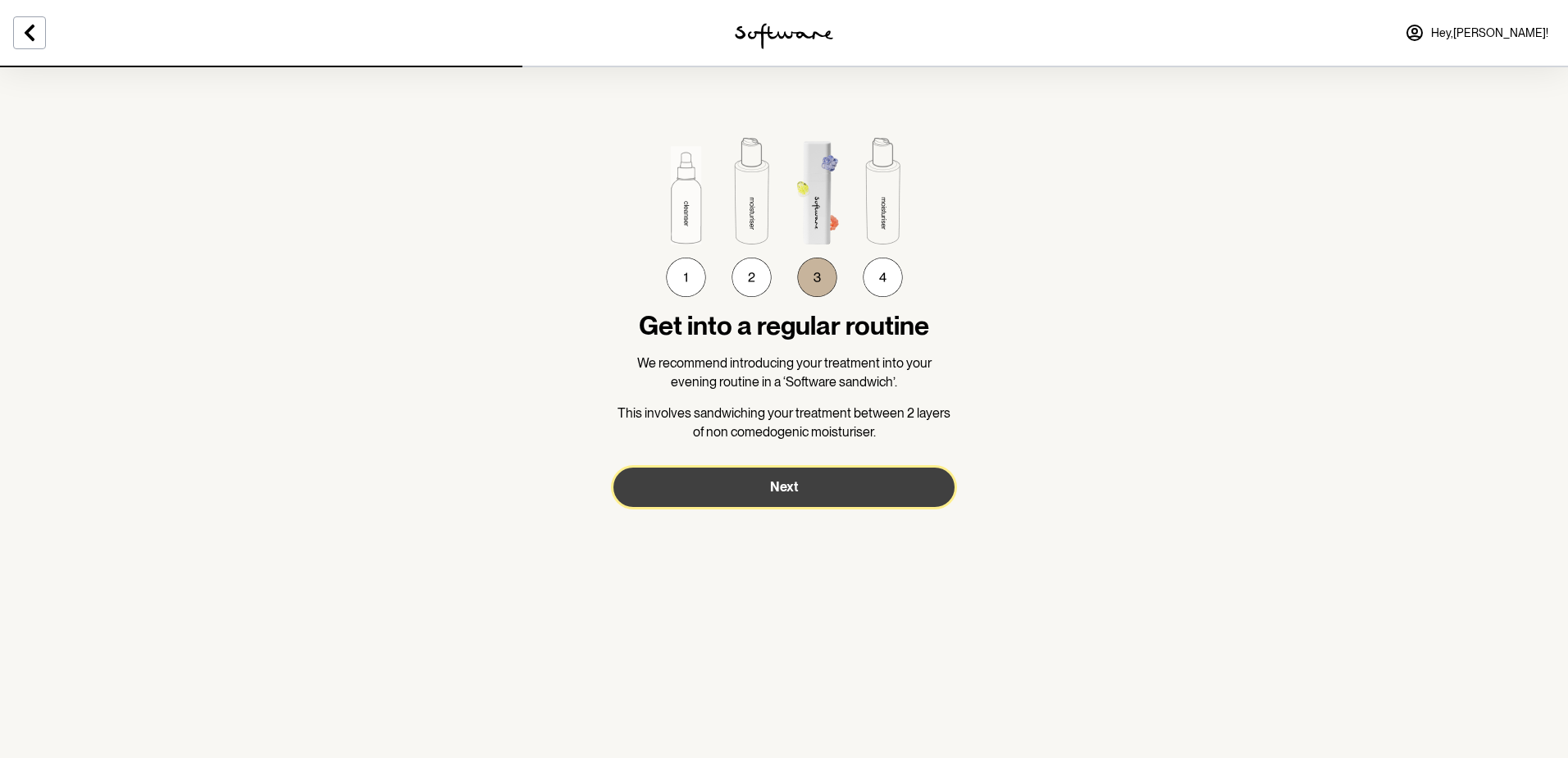
click at [782, 484] on span "Next" at bounding box center [784, 487] width 28 height 16
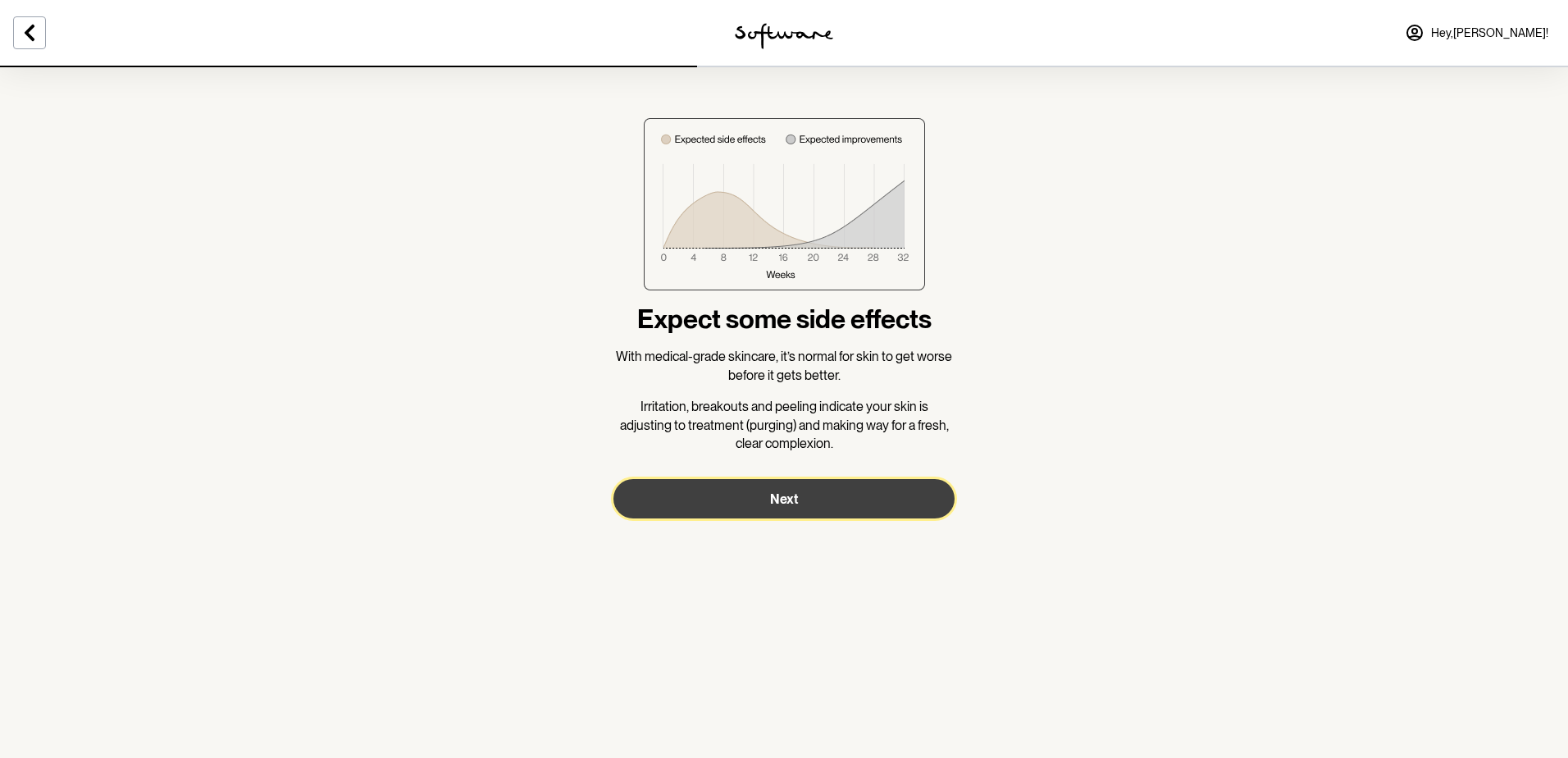
click at [782, 497] on span "Next" at bounding box center [784, 499] width 28 height 16
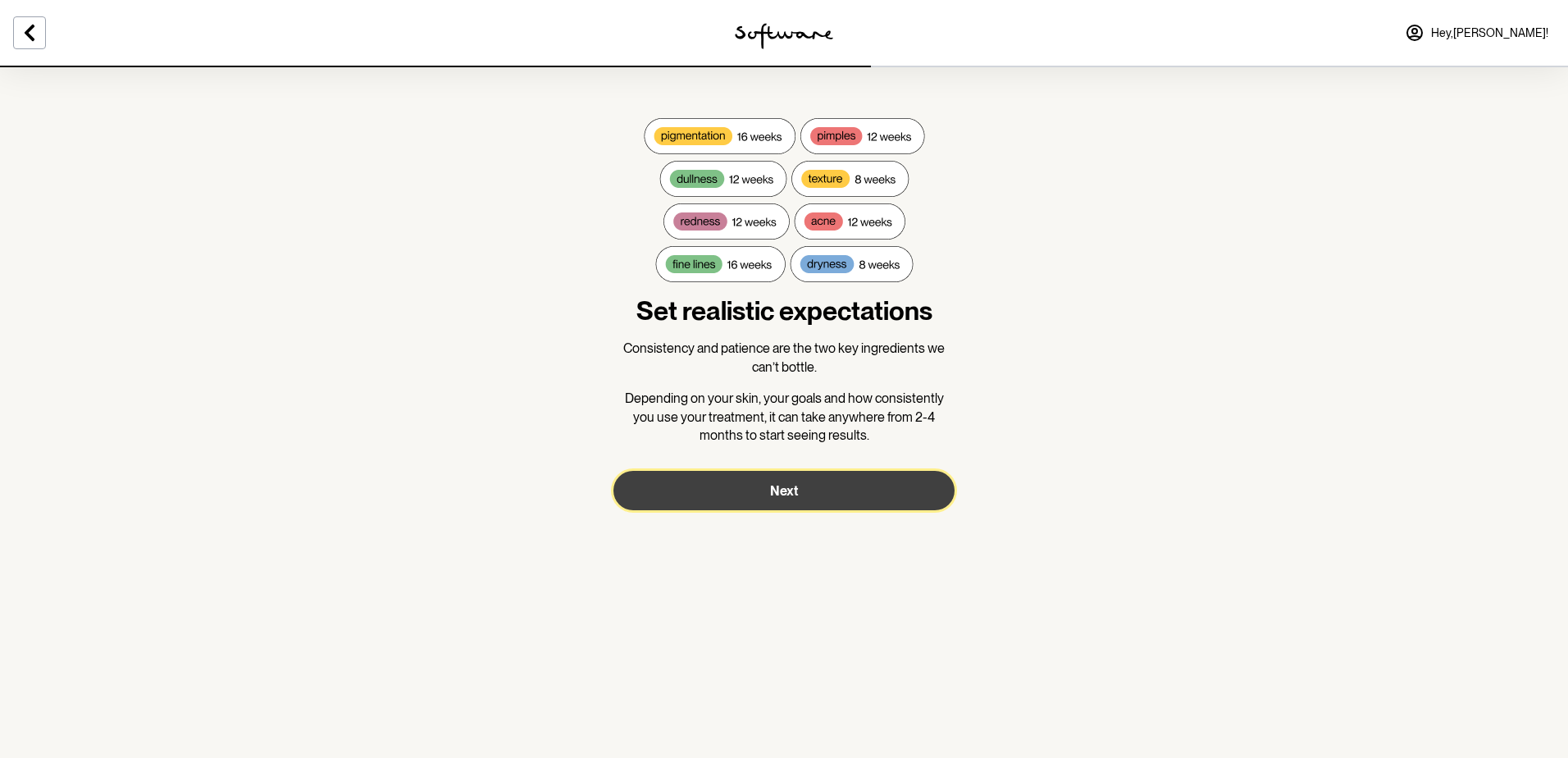
click at [767, 485] on button "Next" at bounding box center [784, 490] width 342 height 39
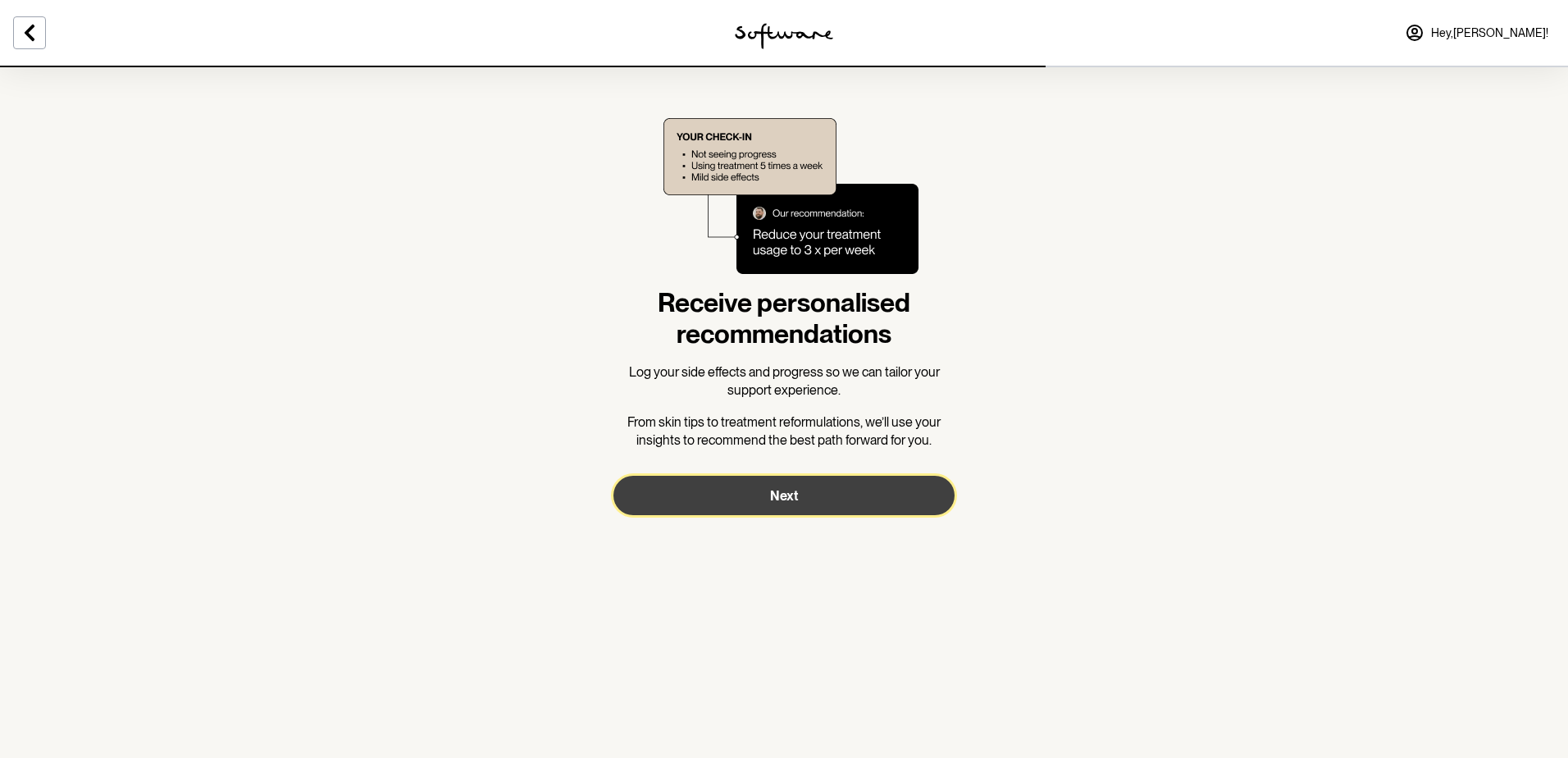
click at [812, 503] on button "Next" at bounding box center [784, 496] width 342 height 39
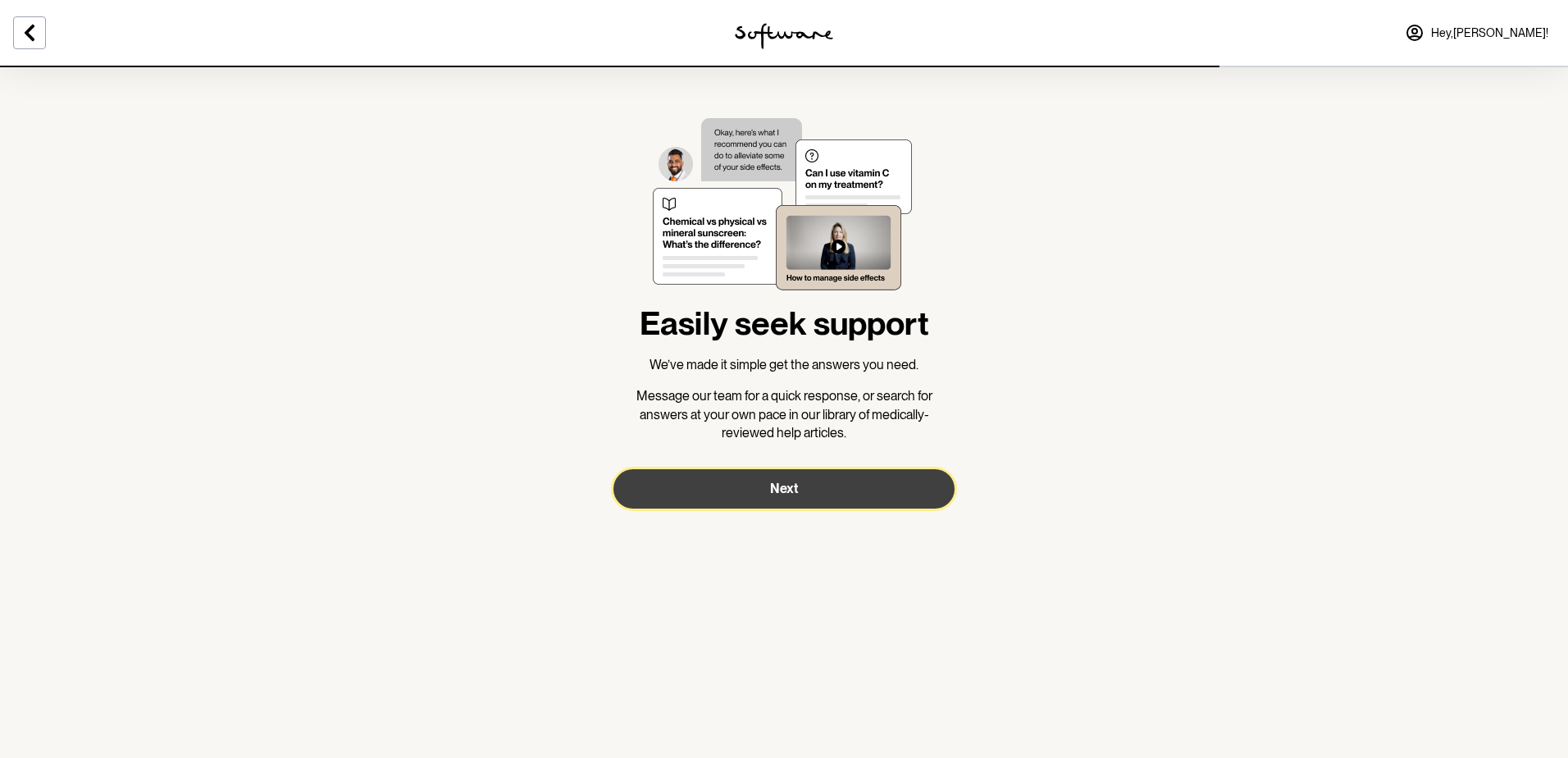
click at [815, 497] on button "Next" at bounding box center [784, 488] width 342 height 39
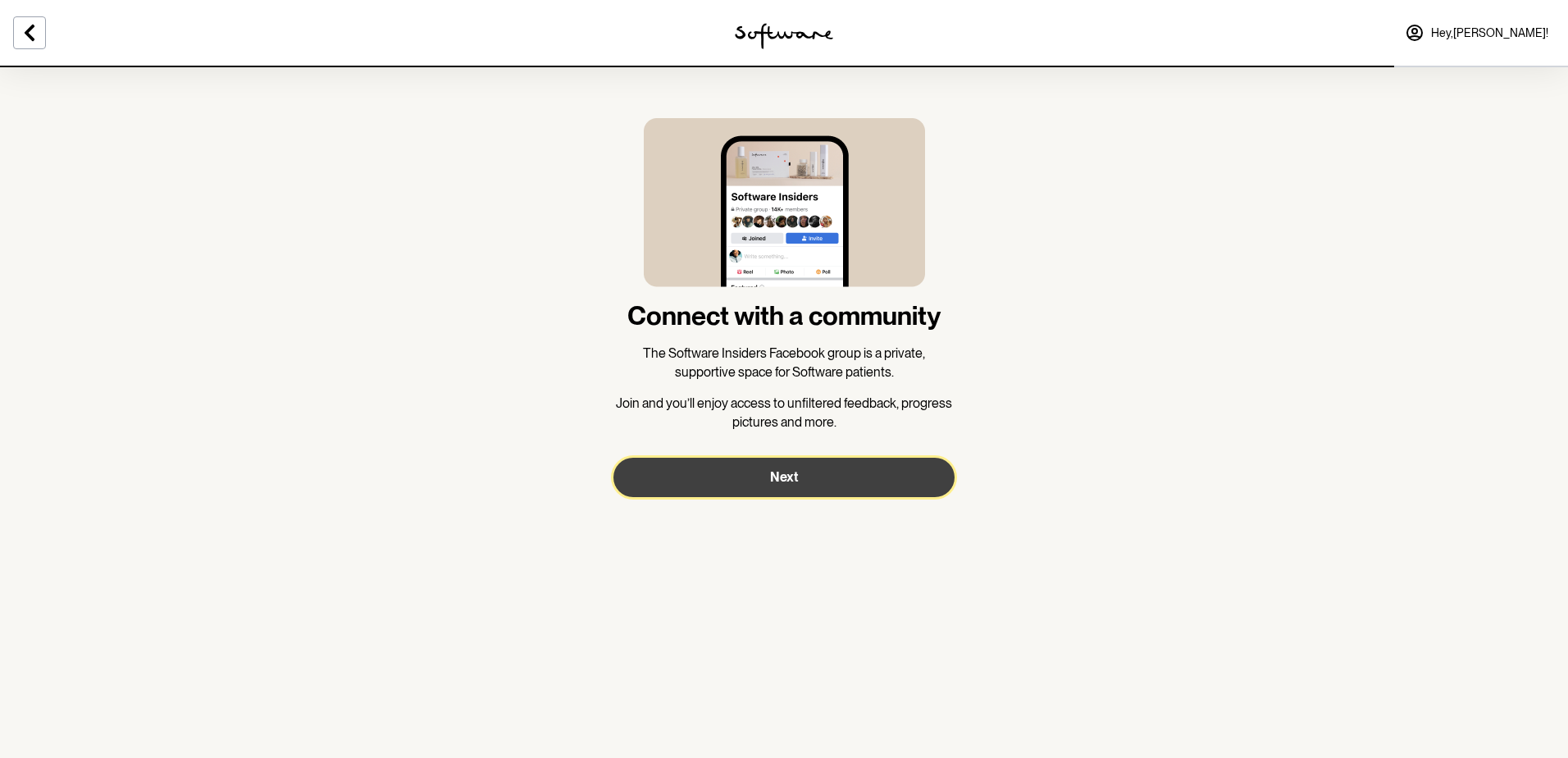
click at [790, 483] on span "Next" at bounding box center [784, 477] width 28 height 16
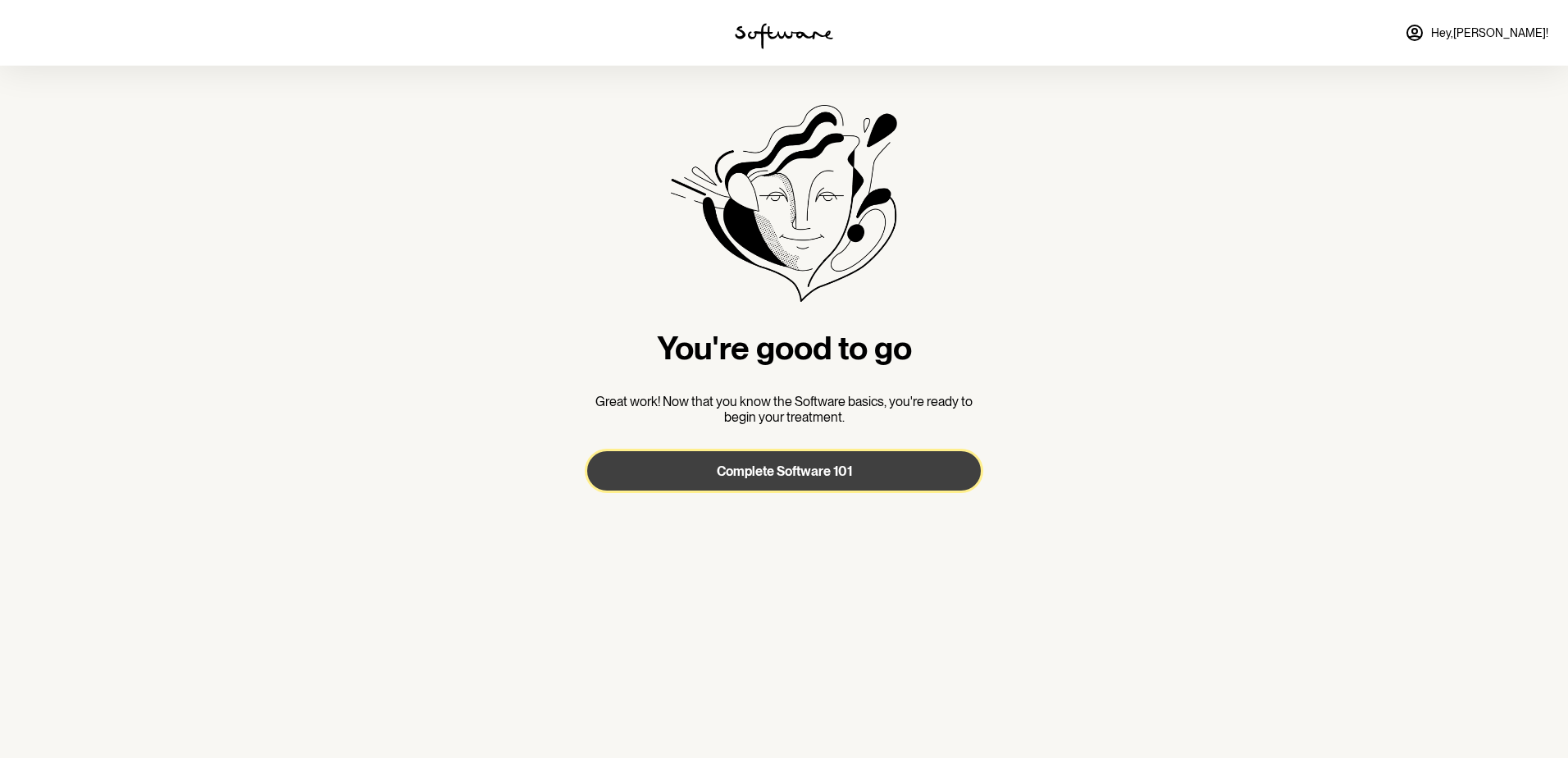
click at [789, 468] on span "Complete Software 101" at bounding box center [784, 472] width 135 height 16
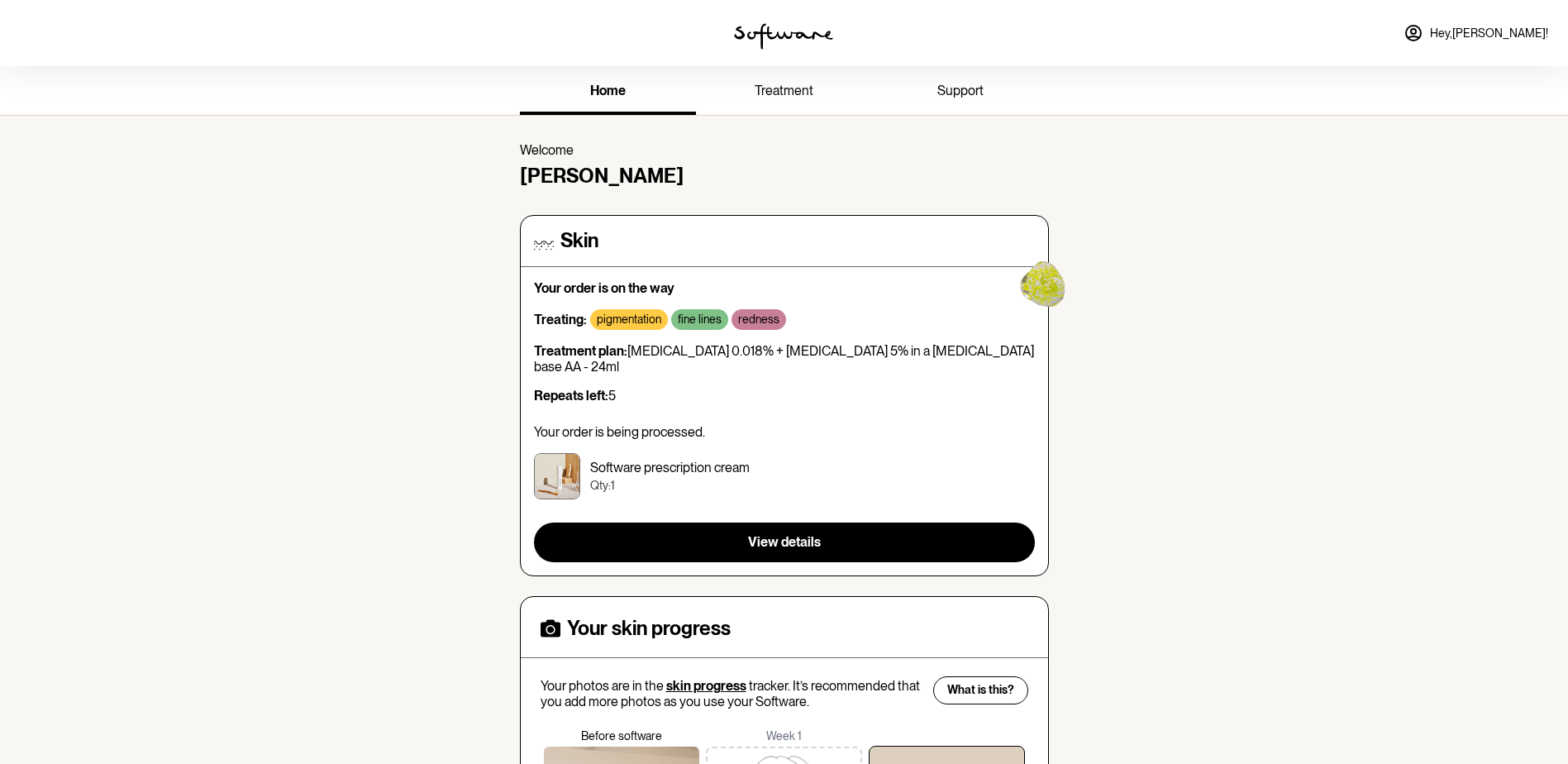
click at [775, 95] on span "treatment" at bounding box center [784, 91] width 58 height 16
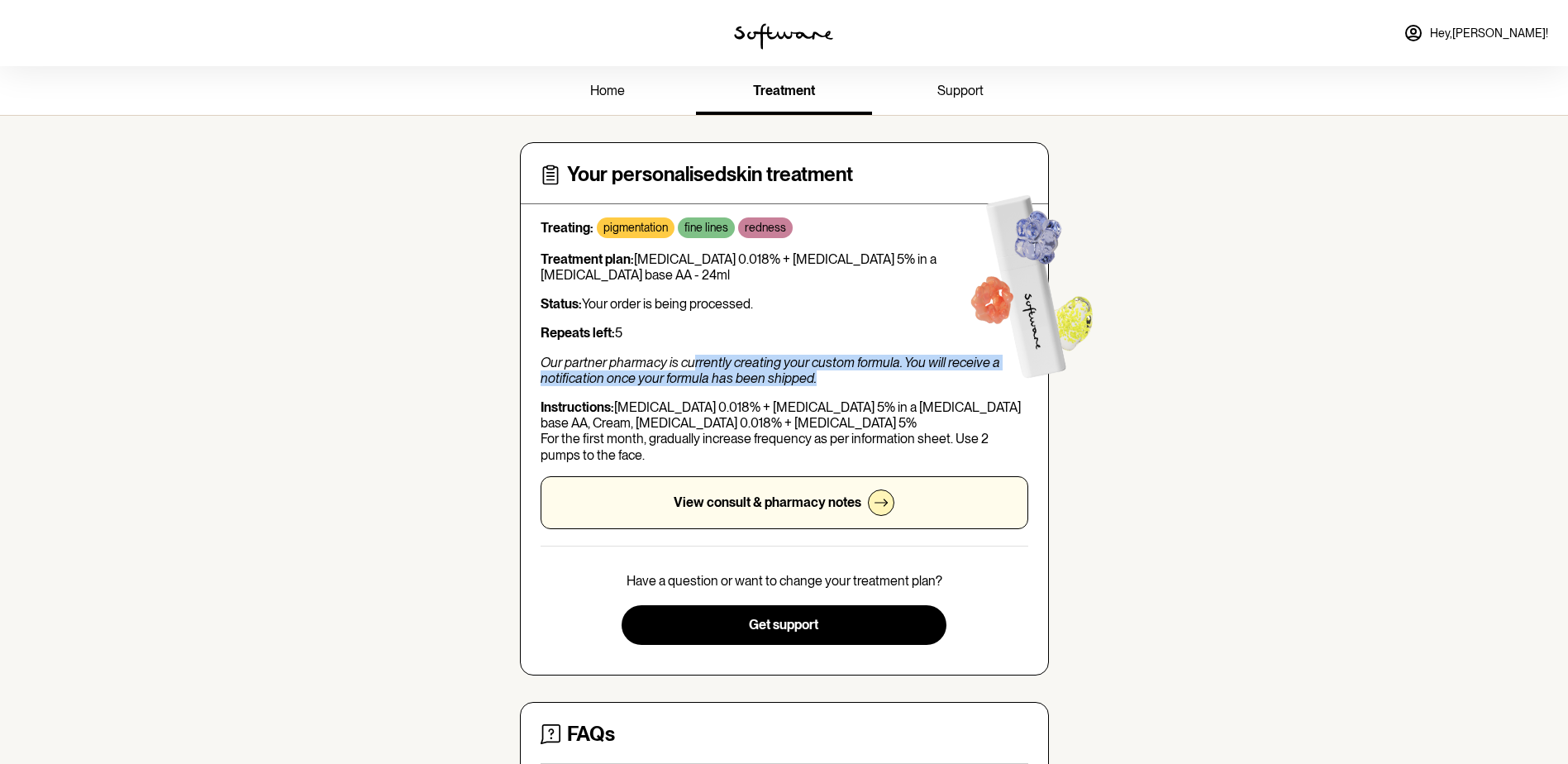
drag, startPoint x: 695, startPoint y: 363, endPoint x: 855, endPoint y: 382, distance: 161.1
click at [855, 382] on p "Our partner pharmacy is currently creating your custom formula. You will receiv…" at bounding box center [784, 369] width 488 height 31
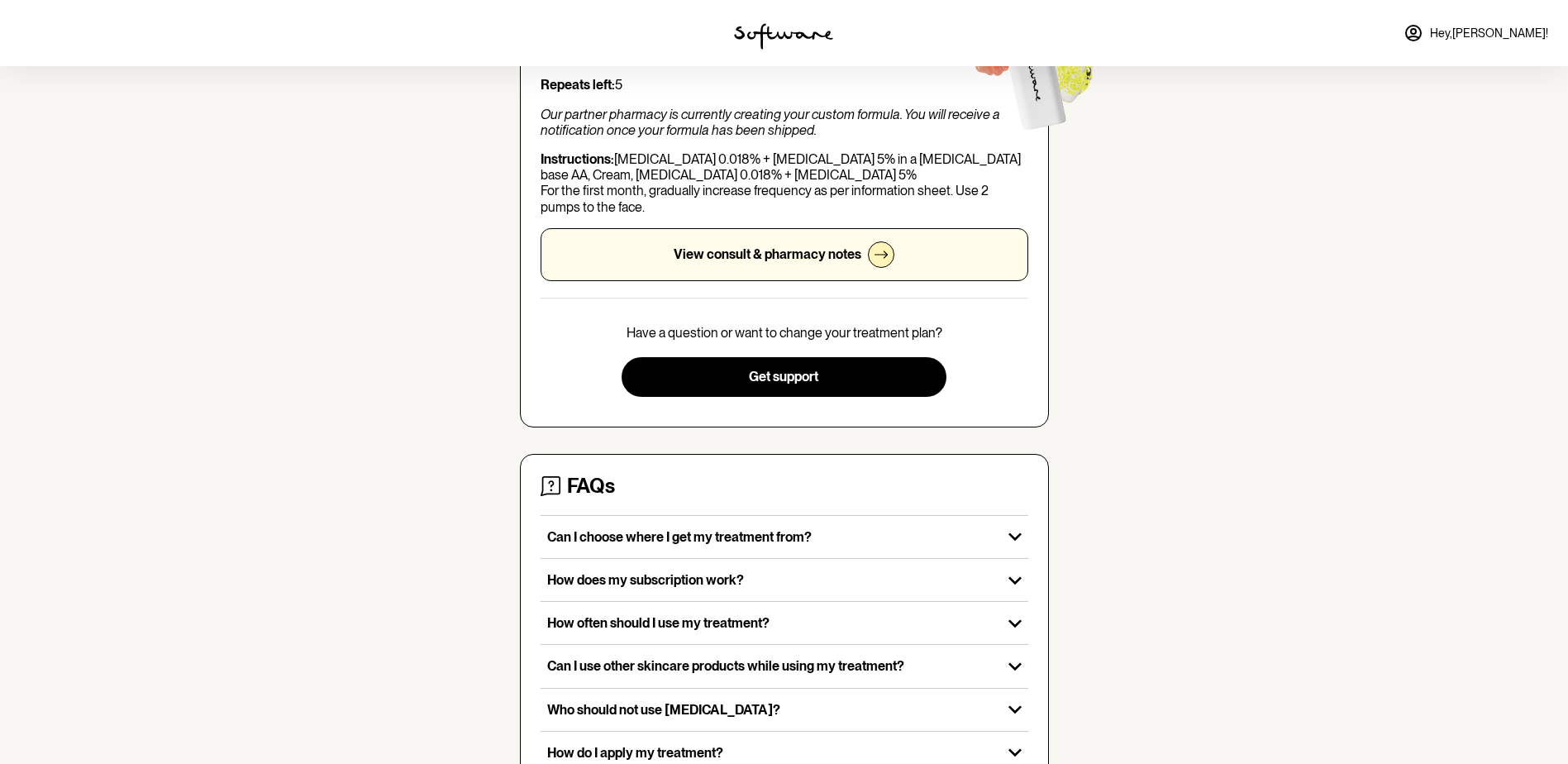
click at [865, 245] on div "View consult & pharmacy notes" at bounding box center [784, 254] width 488 height 53
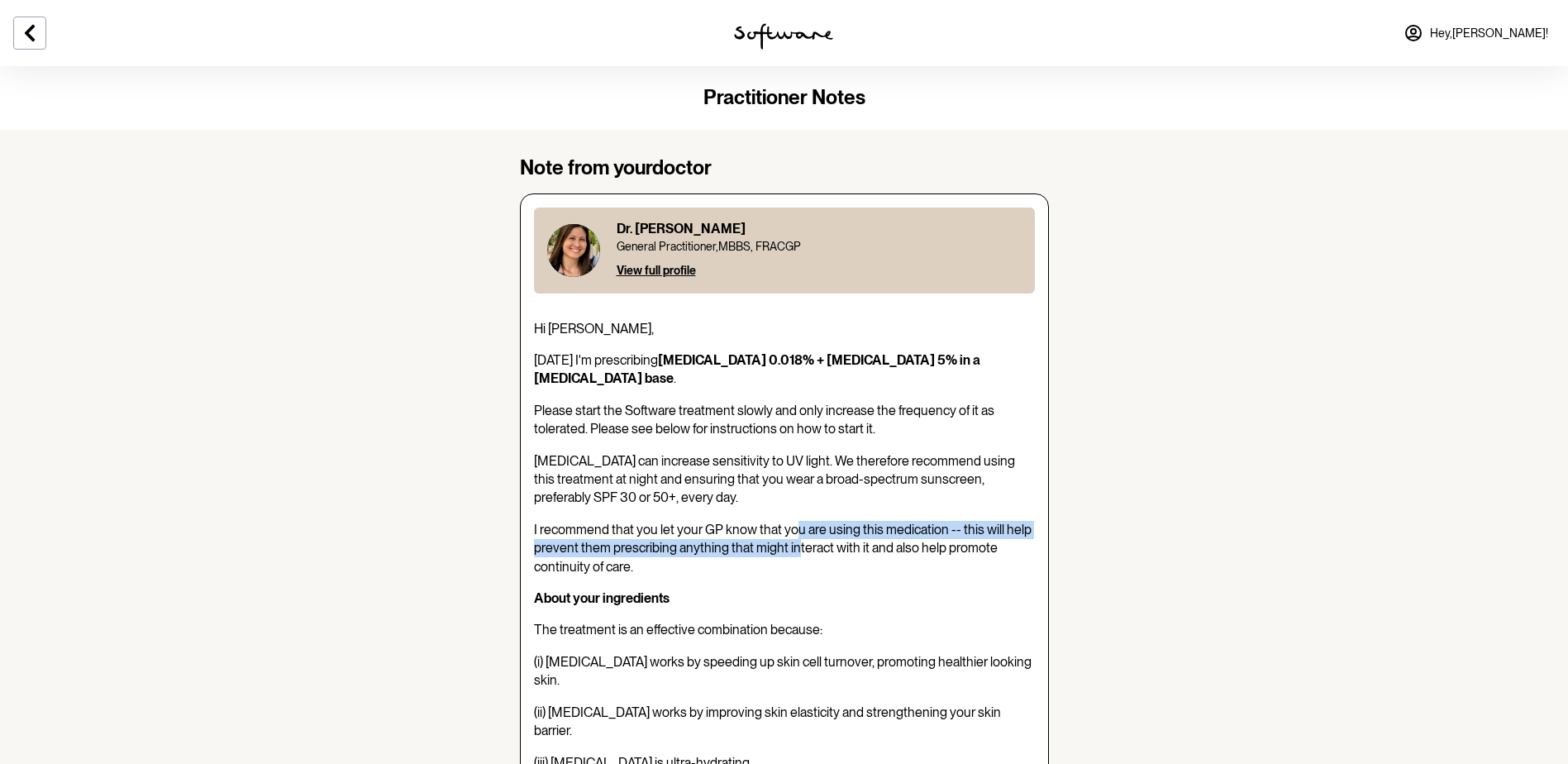
drag, startPoint x: 797, startPoint y: 508, endPoint x: 796, endPoint y: 531, distance: 23.0
click at [796, 531] on span "I recommend that you let your GP know that you are using this medication -- thi…" at bounding box center [783, 548] width 498 height 53
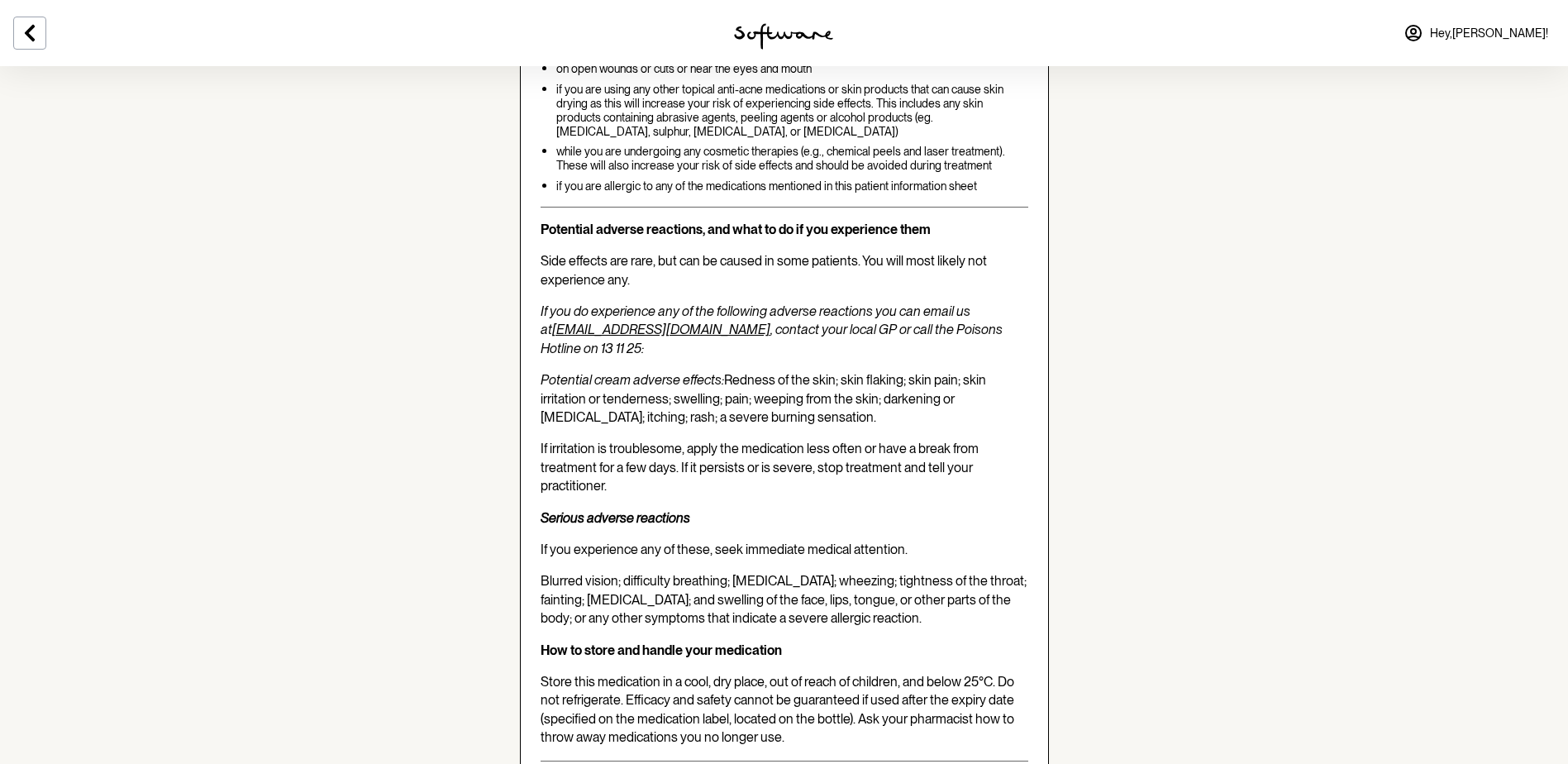
scroll to position [3781, 0]
